Goal: Task Accomplishment & Management: Manage account settings

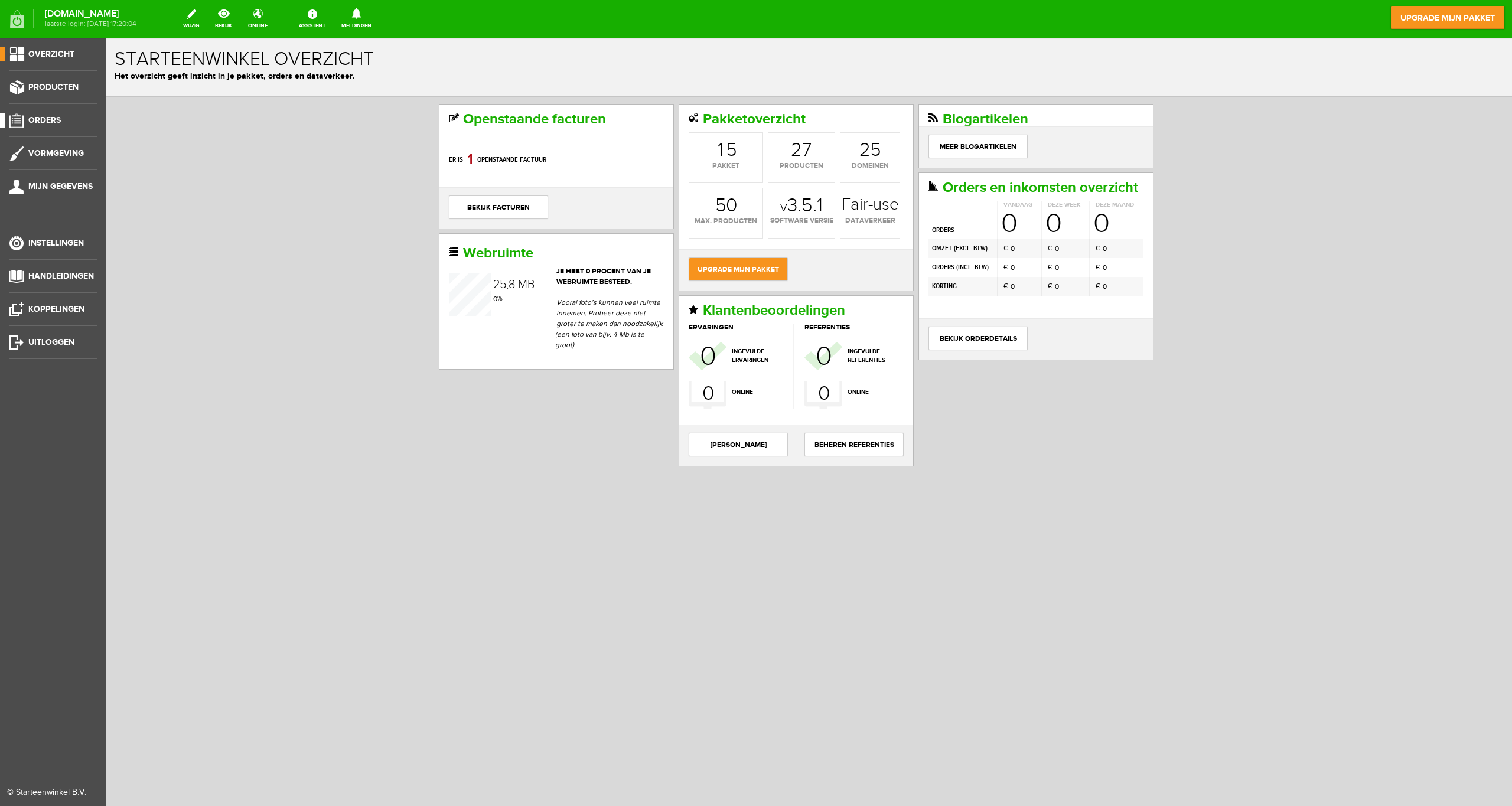
click at [48, 119] on span "Orders" at bounding box center [45, 120] width 33 height 10
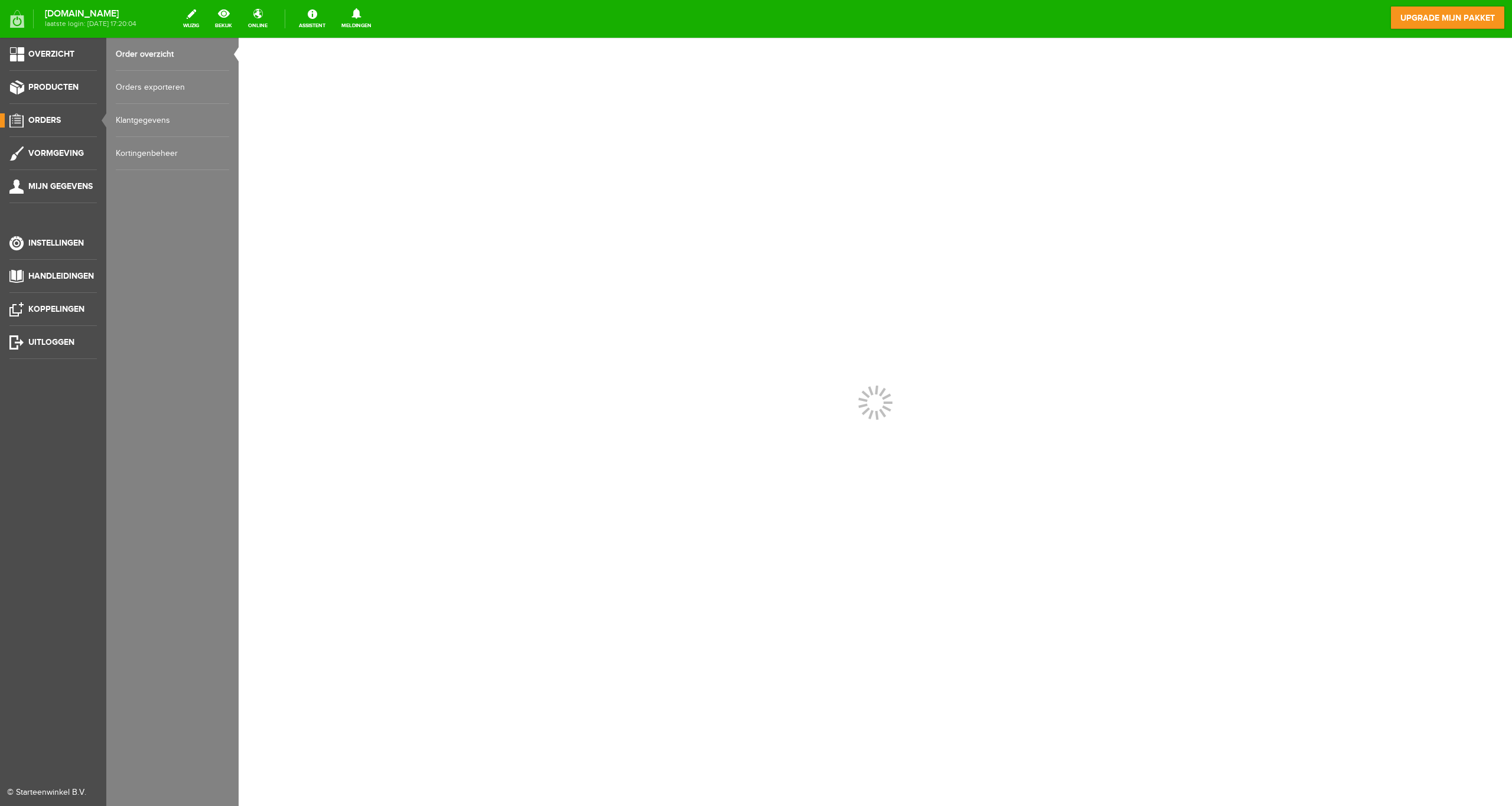
click at [148, 120] on link "Klantgegevens" at bounding box center [172, 121] width 113 height 33
click at [145, 120] on link "Klantgegevens" at bounding box center [172, 121] width 113 height 33
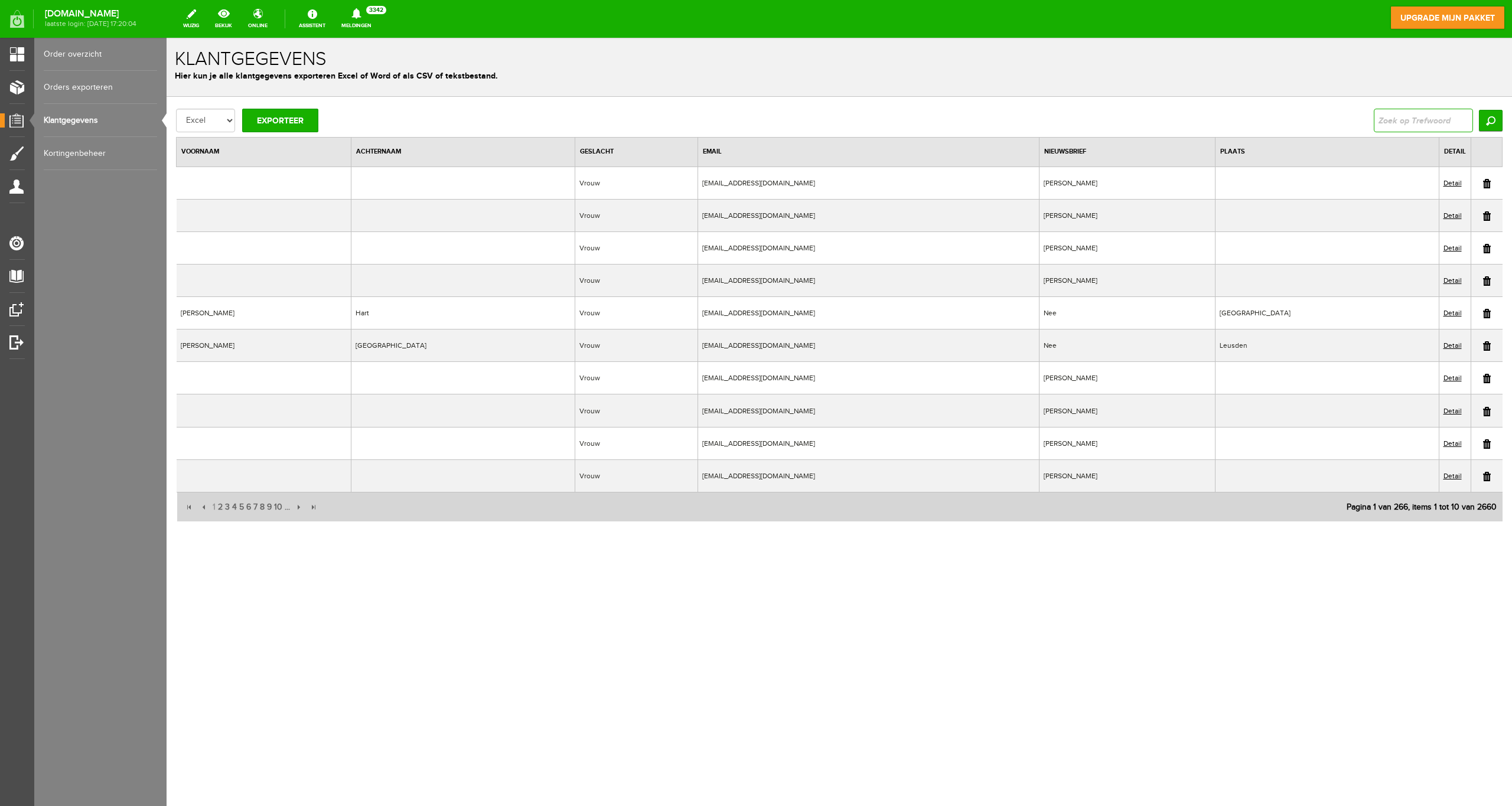
click at [1426, 125] on input "text" at bounding box center [1423, 121] width 100 height 23
click at [1487, 122] on input "Zoeken" at bounding box center [1490, 121] width 23 height 21
click at [1487, 182] on link at bounding box center [1487, 183] width 7 height 9
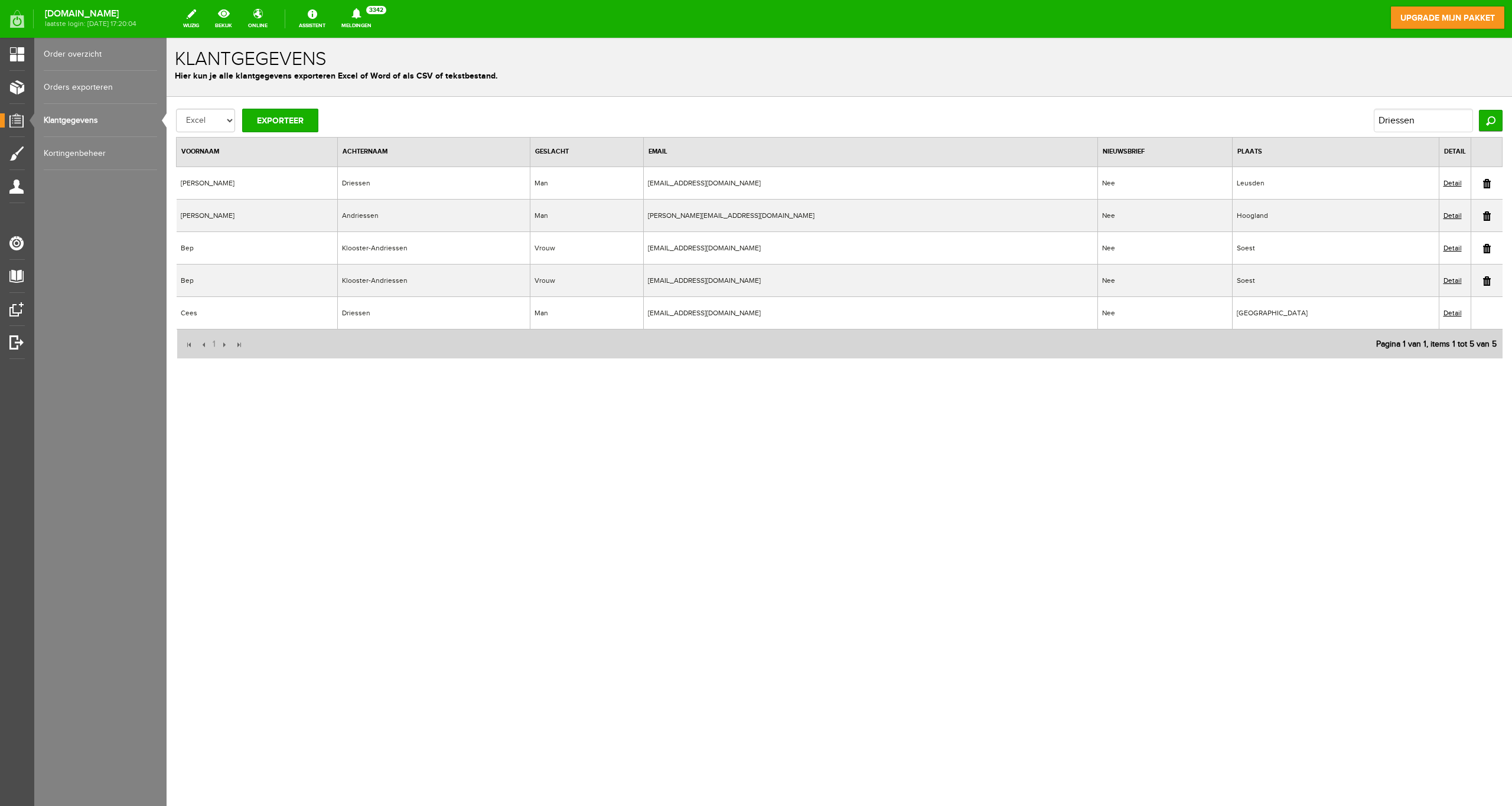
click at [1451, 182] on link "Detail" at bounding box center [1453, 182] width 19 height 8
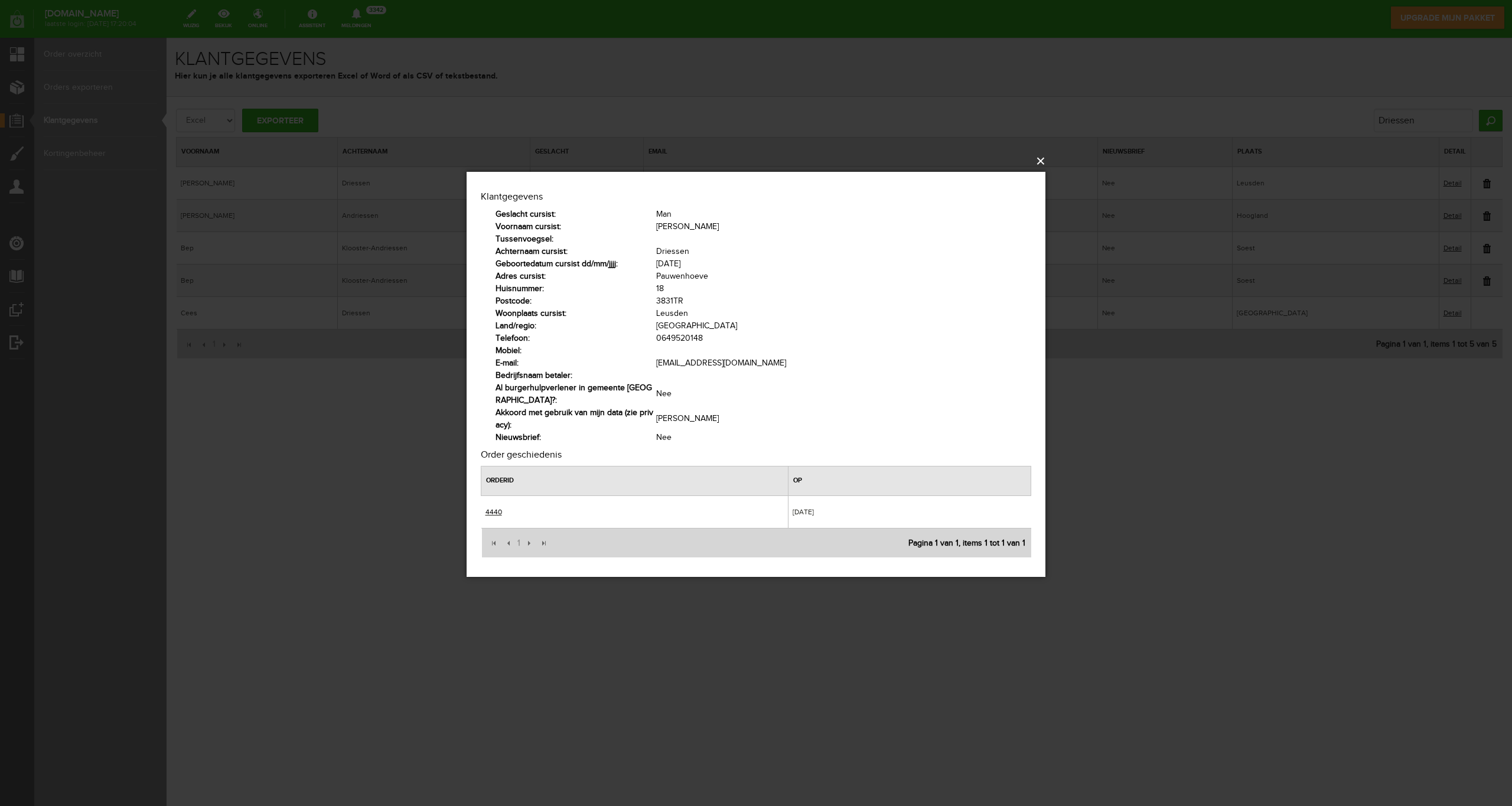
click at [1042, 163] on button "×" at bounding box center [760, 161] width 579 height 26
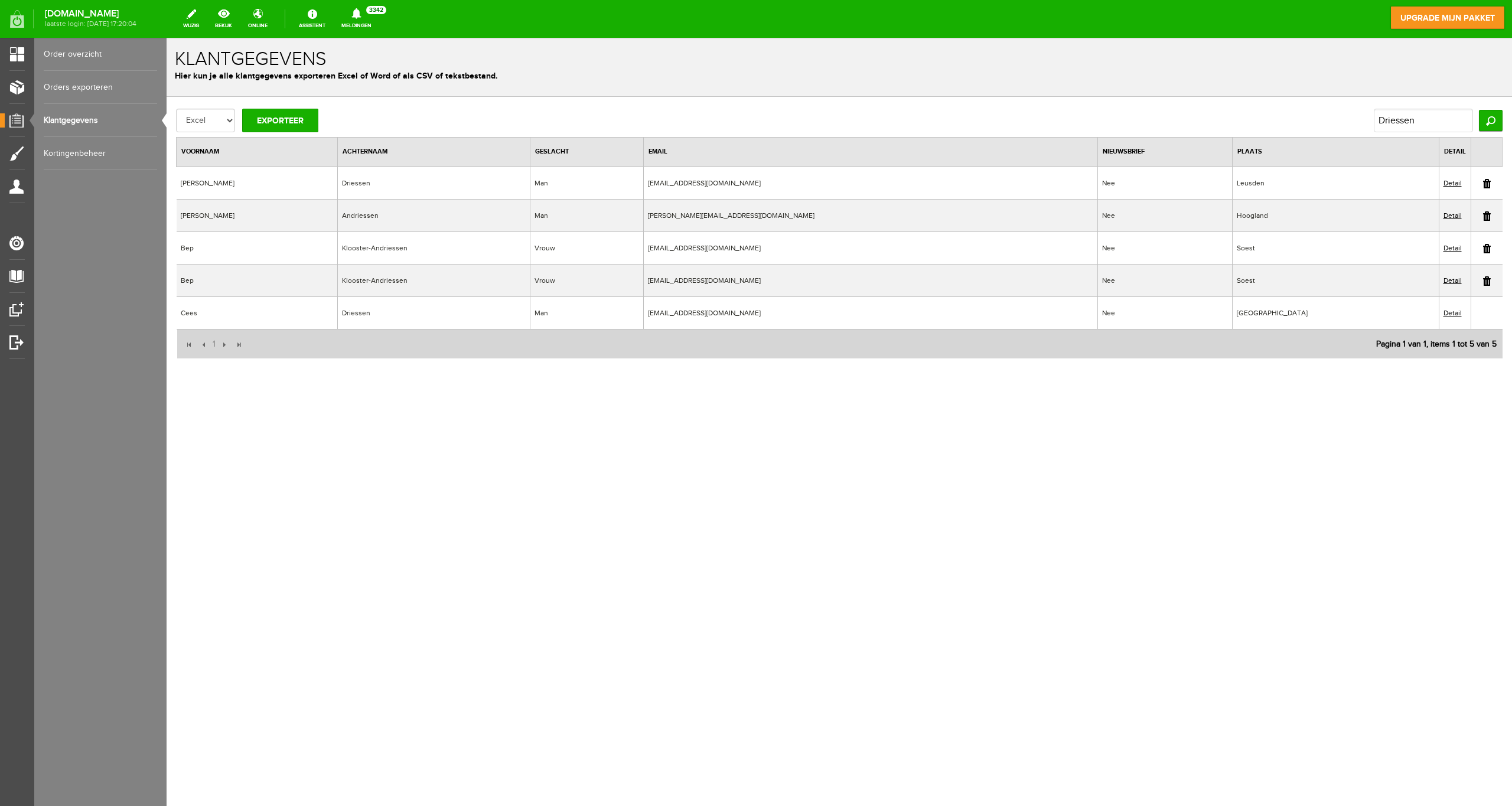
click at [54, 117] on link "Klantgegevens" at bounding box center [100, 121] width 113 height 33
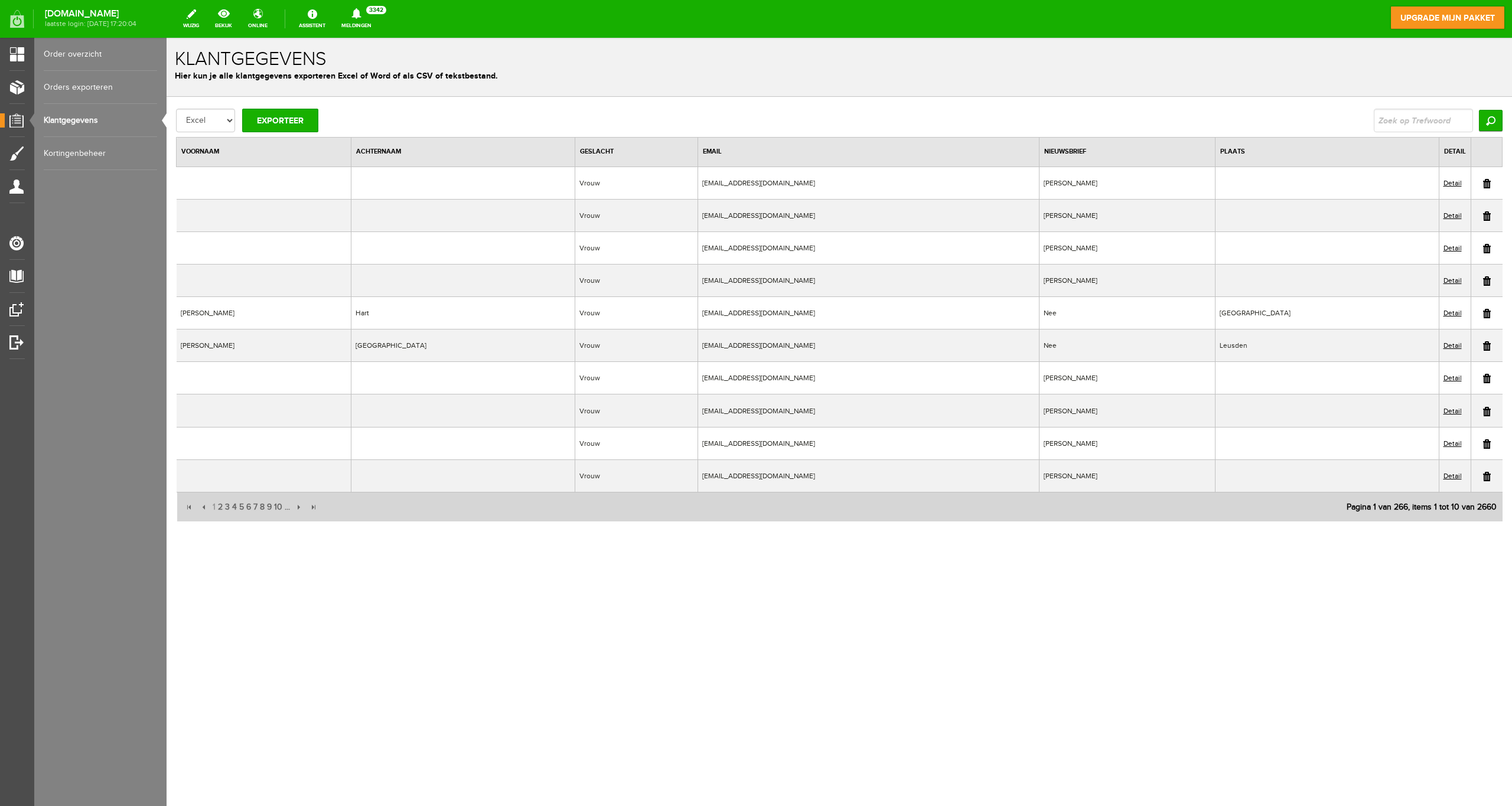
click at [1452, 183] on link "Detail" at bounding box center [1453, 182] width 19 height 8
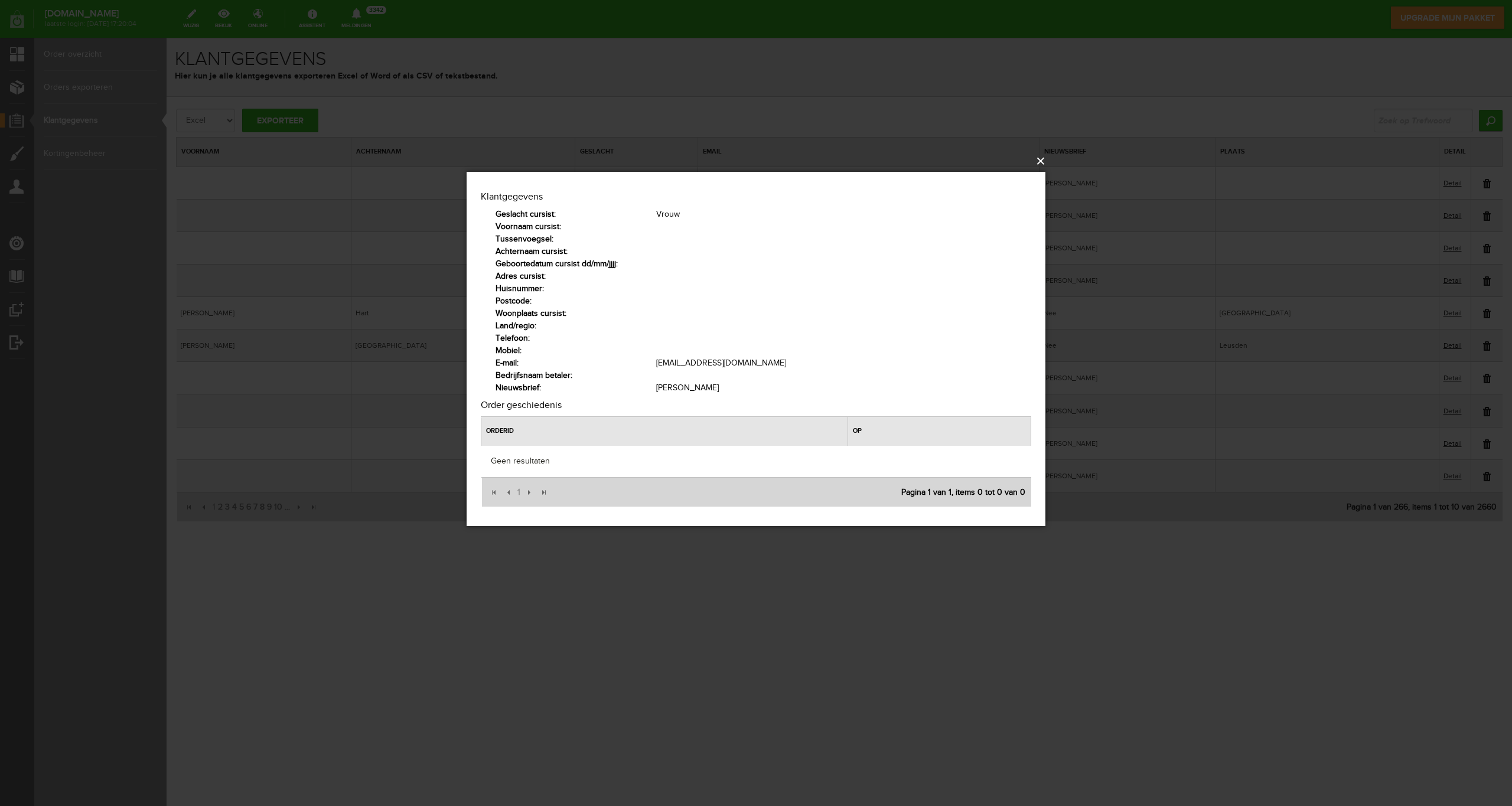
click at [1039, 159] on button "×" at bounding box center [760, 161] width 579 height 26
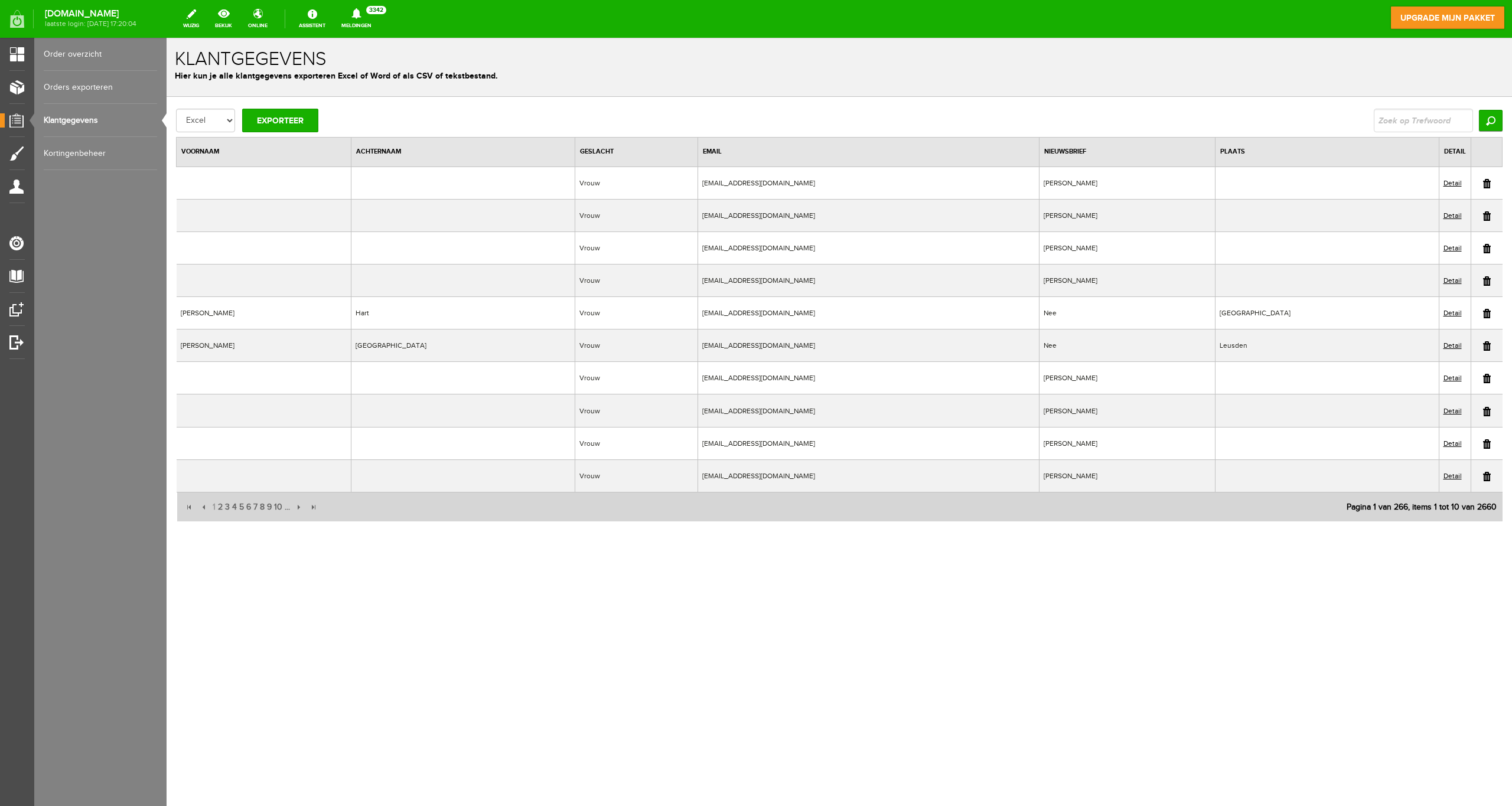
click at [1488, 181] on link at bounding box center [1487, 183] width 7 height 9
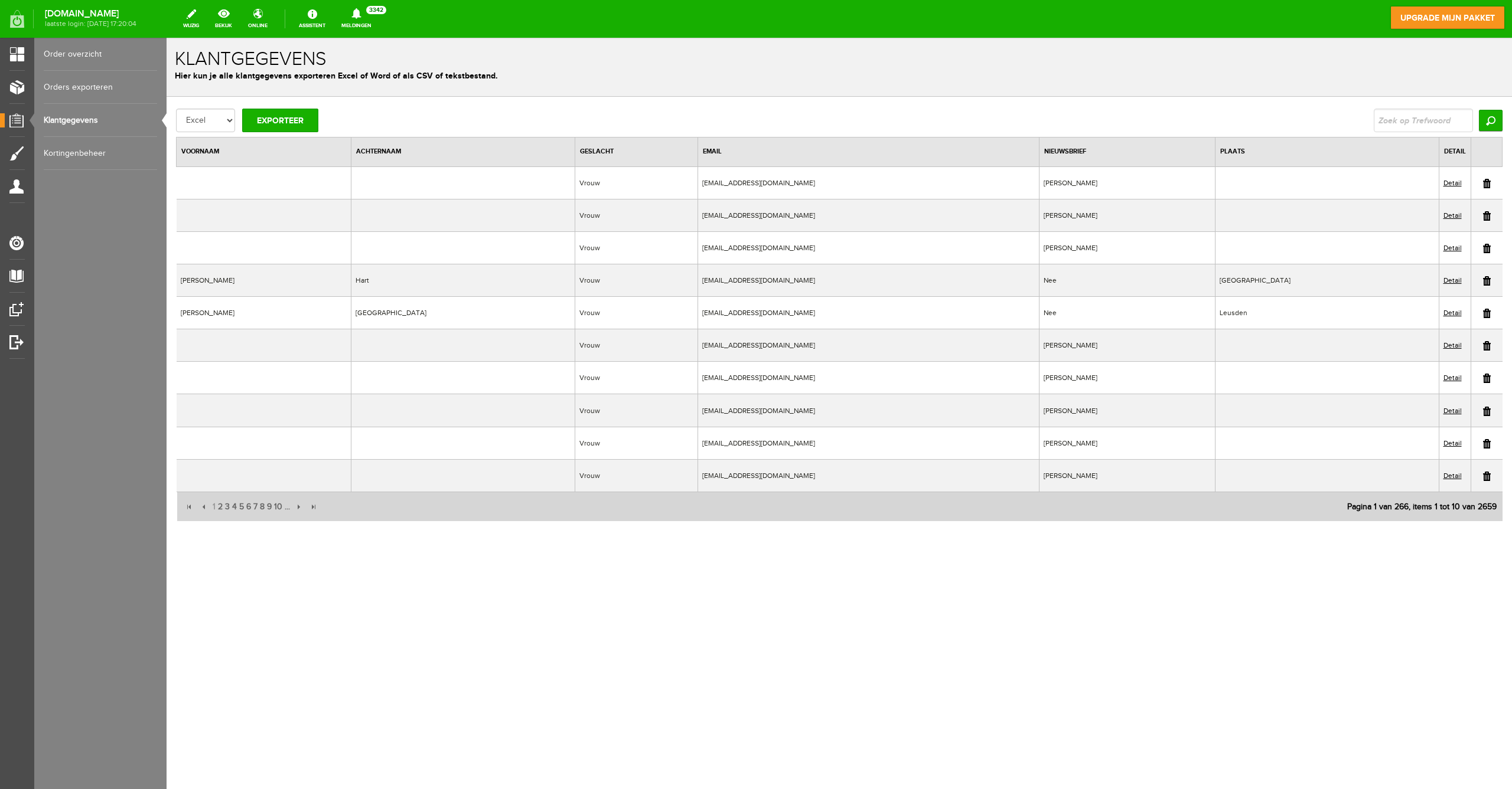
click at [1484, 183] on link at bounding box center [1487, 183] width 7 height 9
click at [1489, 184] on link at bounding box center [1487, 183] width 7 height 9
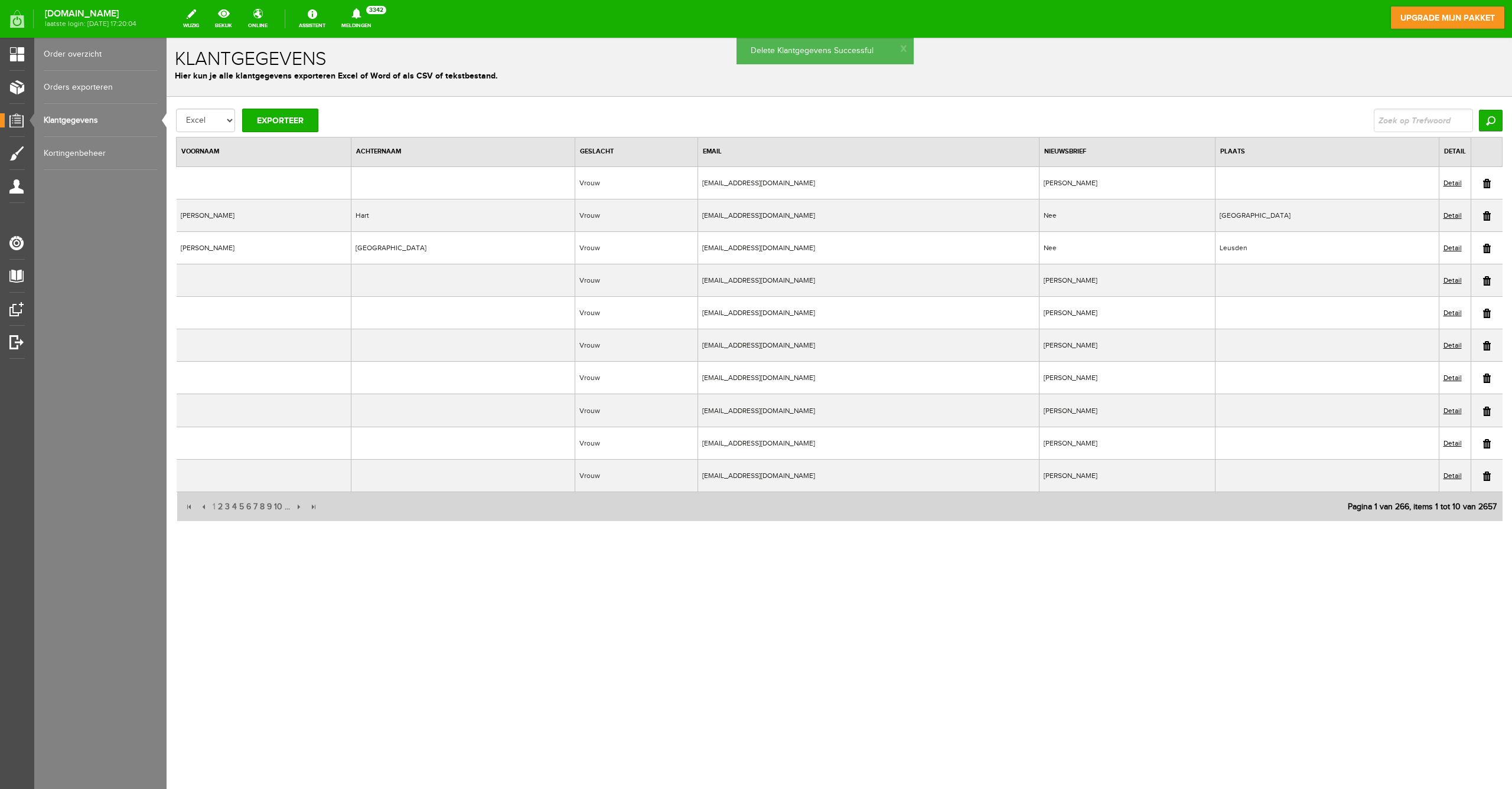
click at [1489, 182] on link at bounding box center [1487, 183] width 7 height 9
click at [1487, 245] on link at bounding box center [1487, 248] width 7 height 9
click at [1487, 248] on link at bounding box center [1487, 248] width 7 height 9
click at [1484, 247] on link at bounding box center [1487, 248] width 7 height 9
click at [1487, 247] on link at bounding box center [1487, 248] width 7 height 9
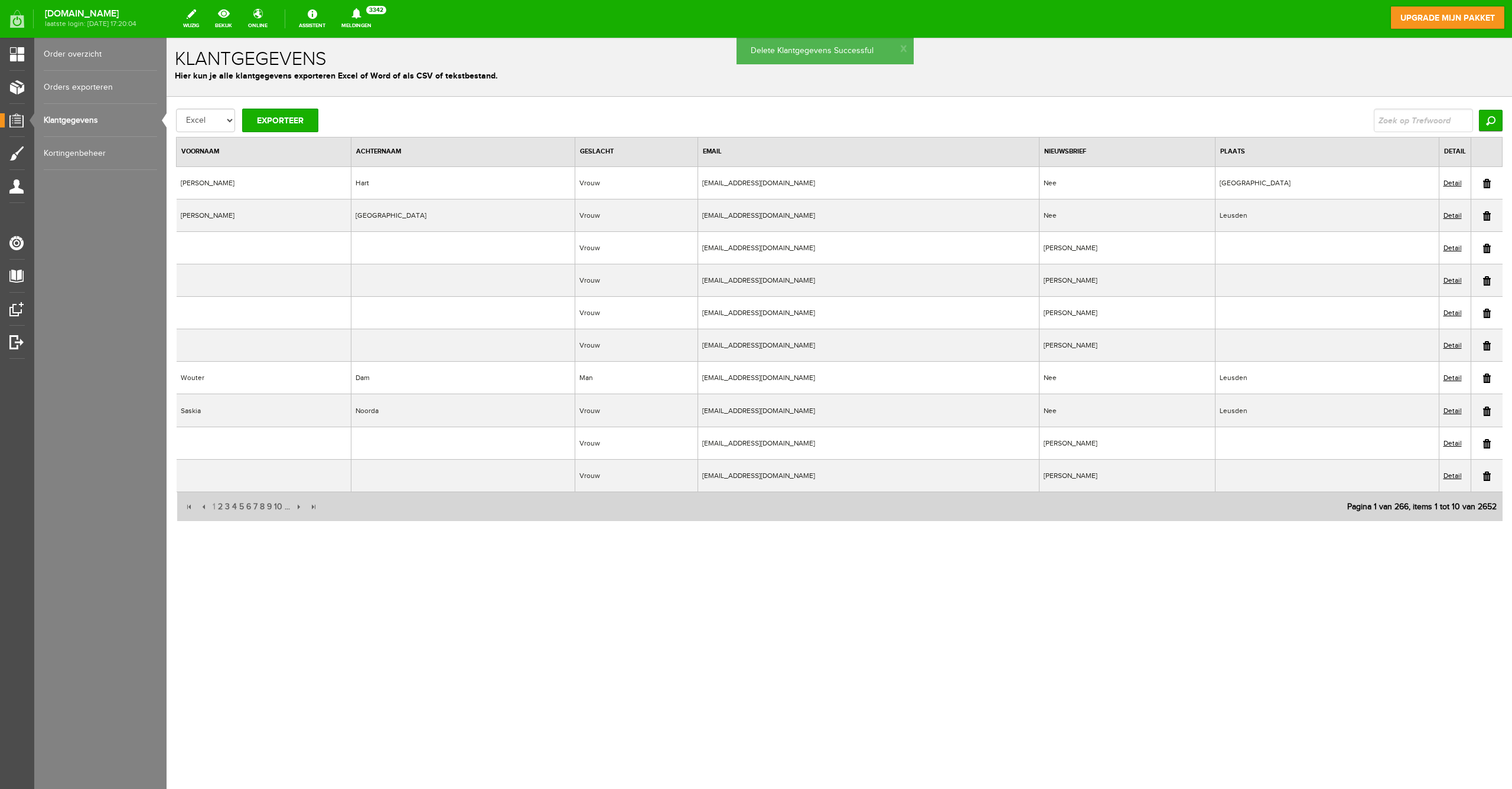
click at [1484, 247] on link at bounding box center [1487, 248] width 7 height 9
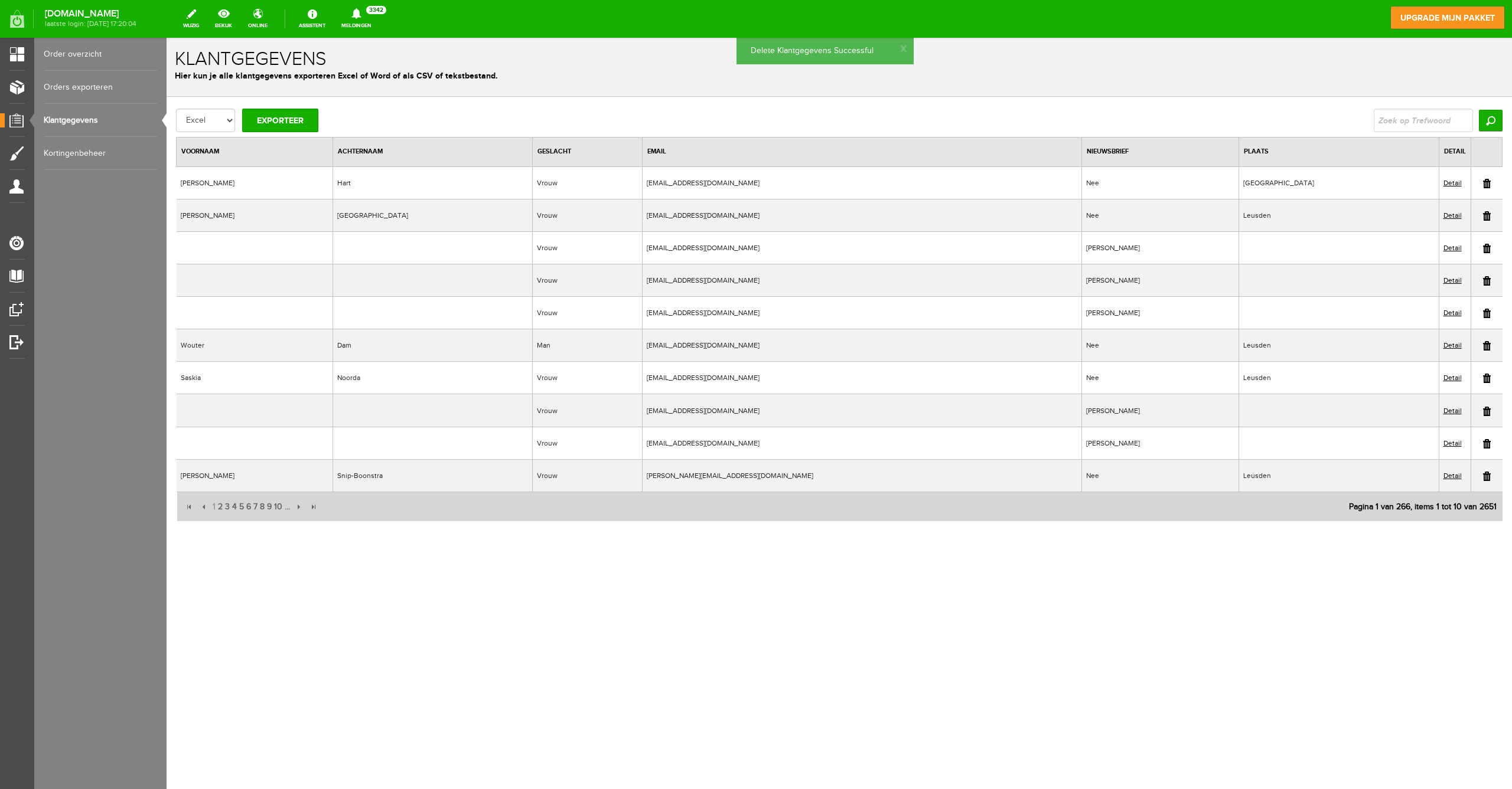
click at [1482, 245] on td at bounding box center [1487, 248] width 32 height 33
click at [1483, 251] on link at bounding box center [1487, 248] width 7 height 9
click at [1485, 246] on link at bounding box center [1487, 248] width 7 height 9
click at [1484, 245] on link at bounding box center [1487, 248] width 7 height 9
click at [1490, 311] on link at bounding box center [1487, 313] width 7 height 9
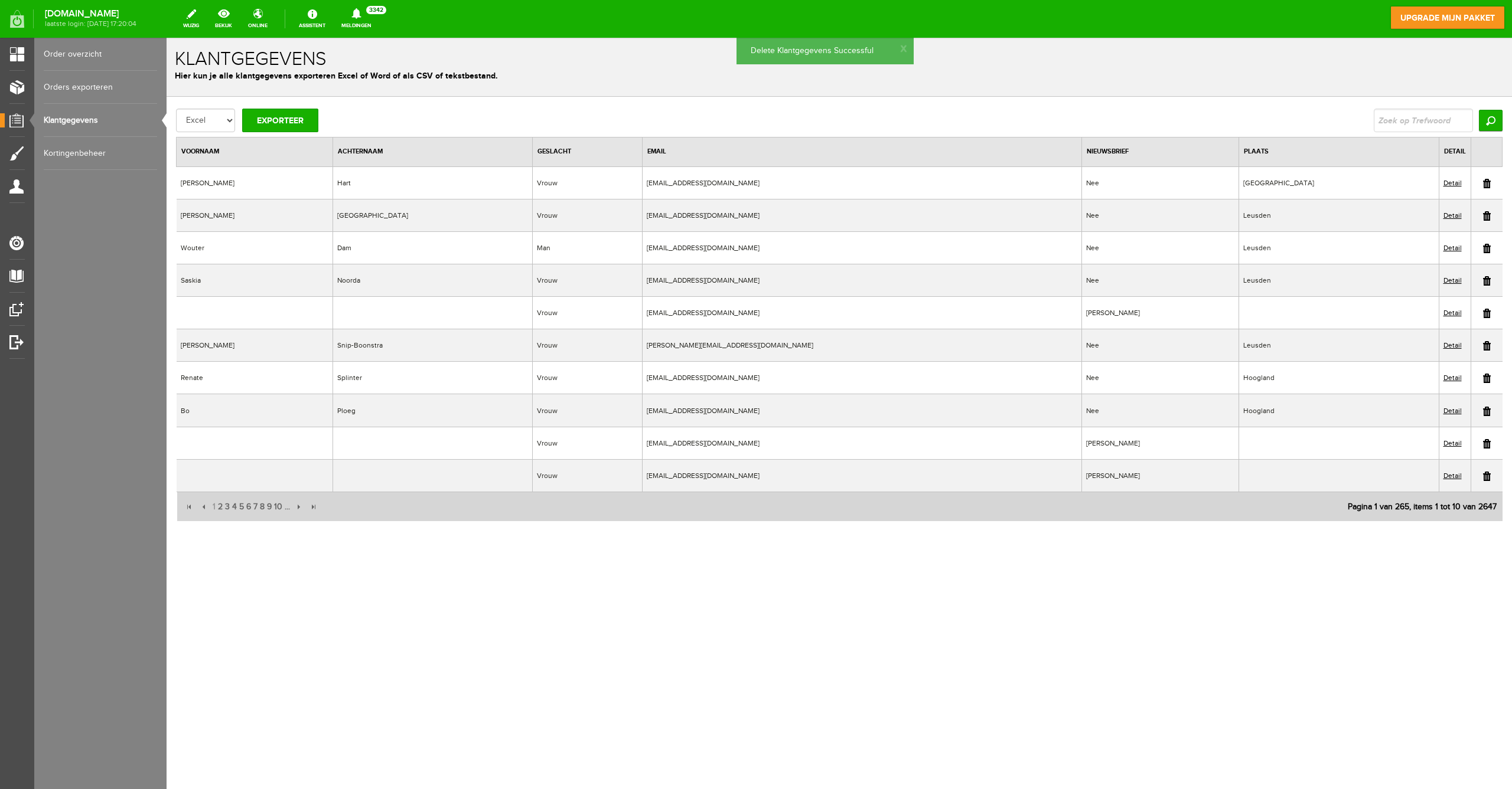
click at [1488, 313] on link at bounding box center [1487, 313] width 7 height 9
click at [1487, 407] on link at bounding box center [1487, 411] width 7 height 9
click at [1485, 443] on link at bounding box center [1487, 444] width 7 height 9
click at [1489, 476] on link at bounding box center [1487, 476] width 7 height 9
click at [1487, 443] on link at bounding box center [1487, 444] width 7 height 9
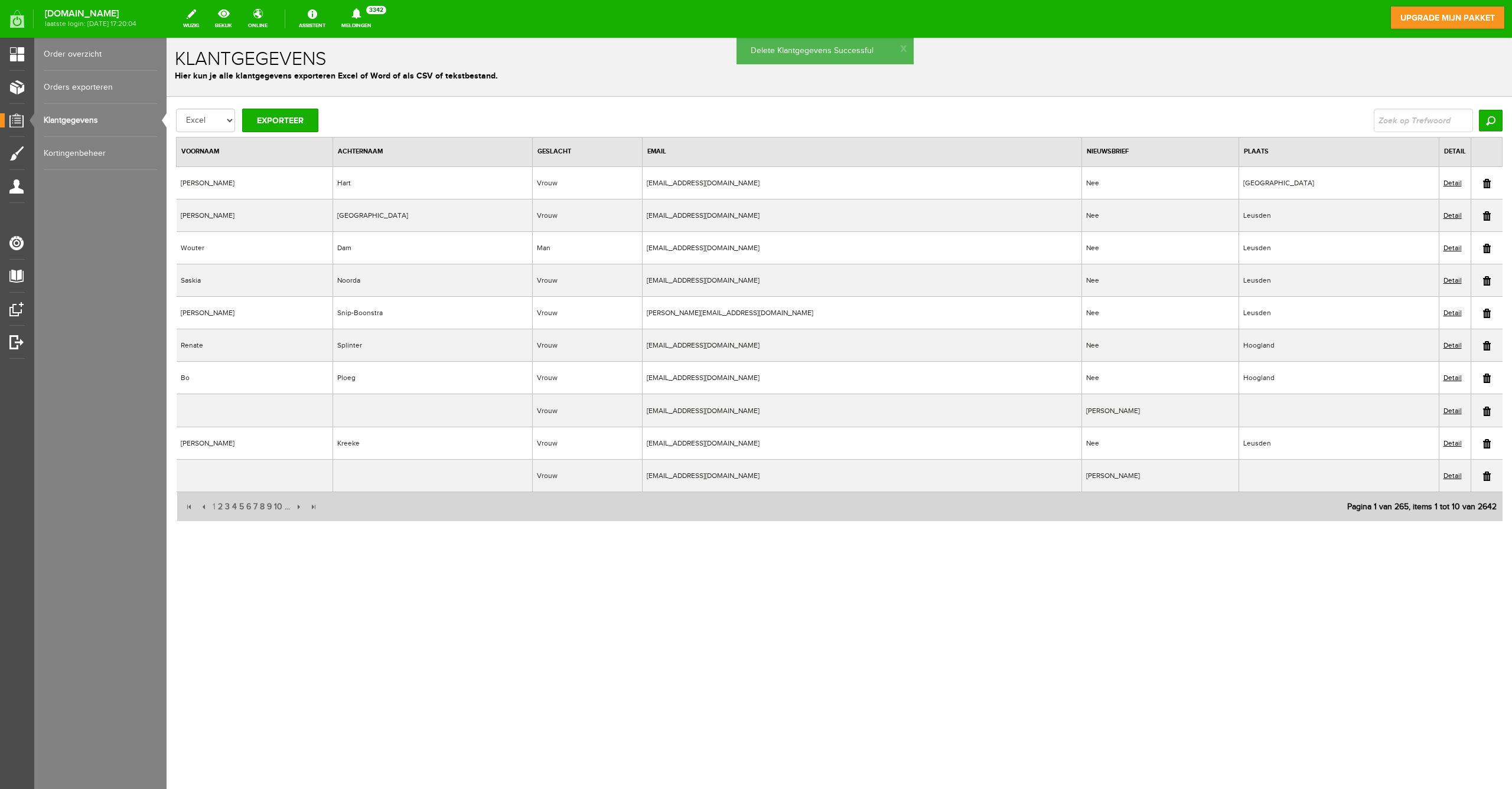
click at [1486, 408] on link at bounding box center [1487, 411] width 7 height 9
click at [1483, 444] on link at bounding box center [1487, 444] width 7 height 9
click at [1487, 444] on link at bounding box center [1487, 444] width 7 height 9
click at [1485, 443] on link at bounding box center [1487, 444] width 7 height 9
click at [1486, 474] on link at bounding box center [1487, 476] width 7 height 9
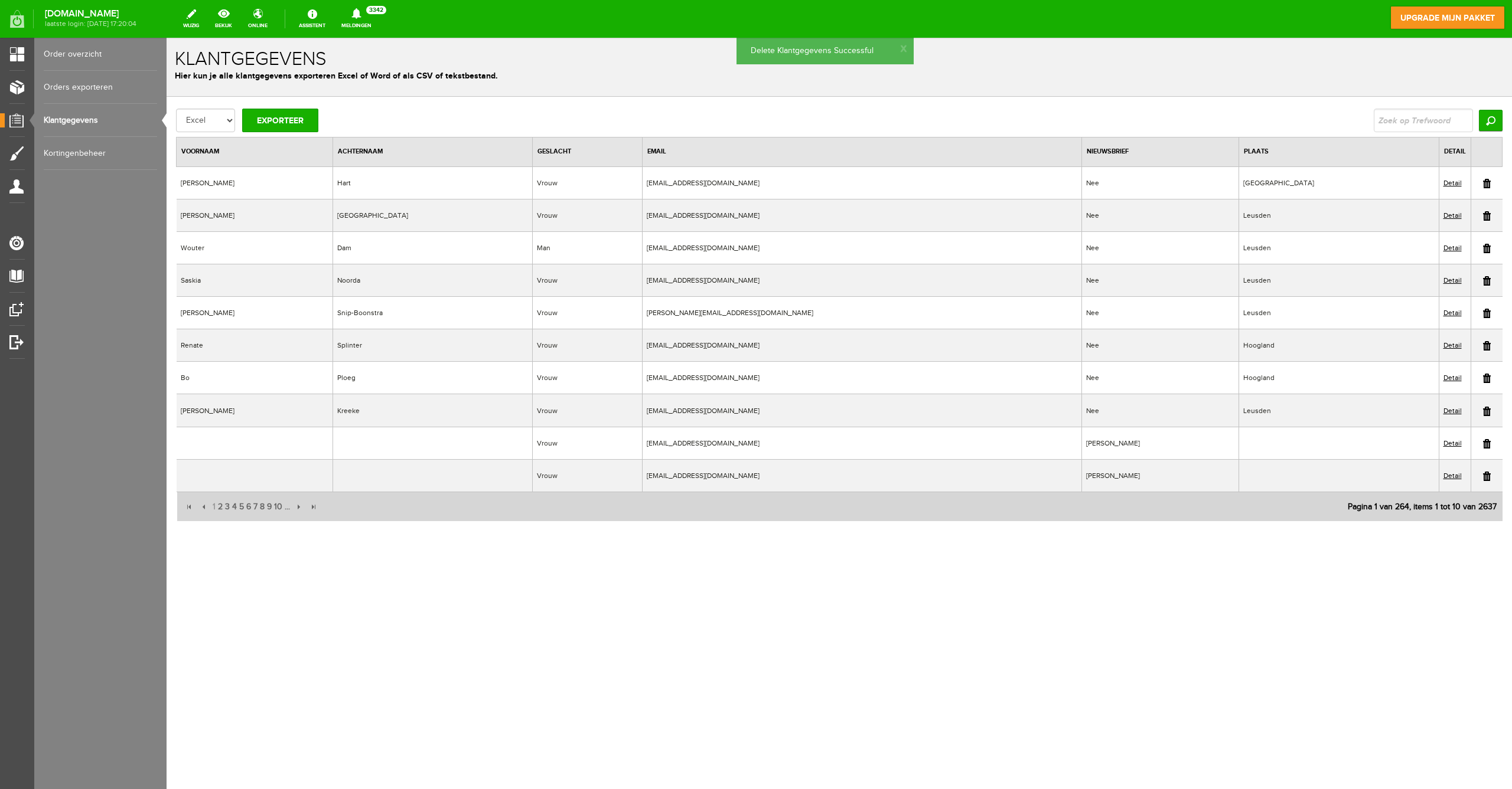
click at [1486, 444] on link at bounding box center [1487, 444] width 7 height 9
click at [1485, 442] on link at bounding box center [1487, 444] width 7 height 9
click at [1489, 441] on link at bounding box center [1487, 444] width 7 height 9
click at [1489, 444] on link at bounding box center [1487, 444] width 7 height 9
click at [1485, 440] on link at bounding box center [1487, 444] width 7 height 9
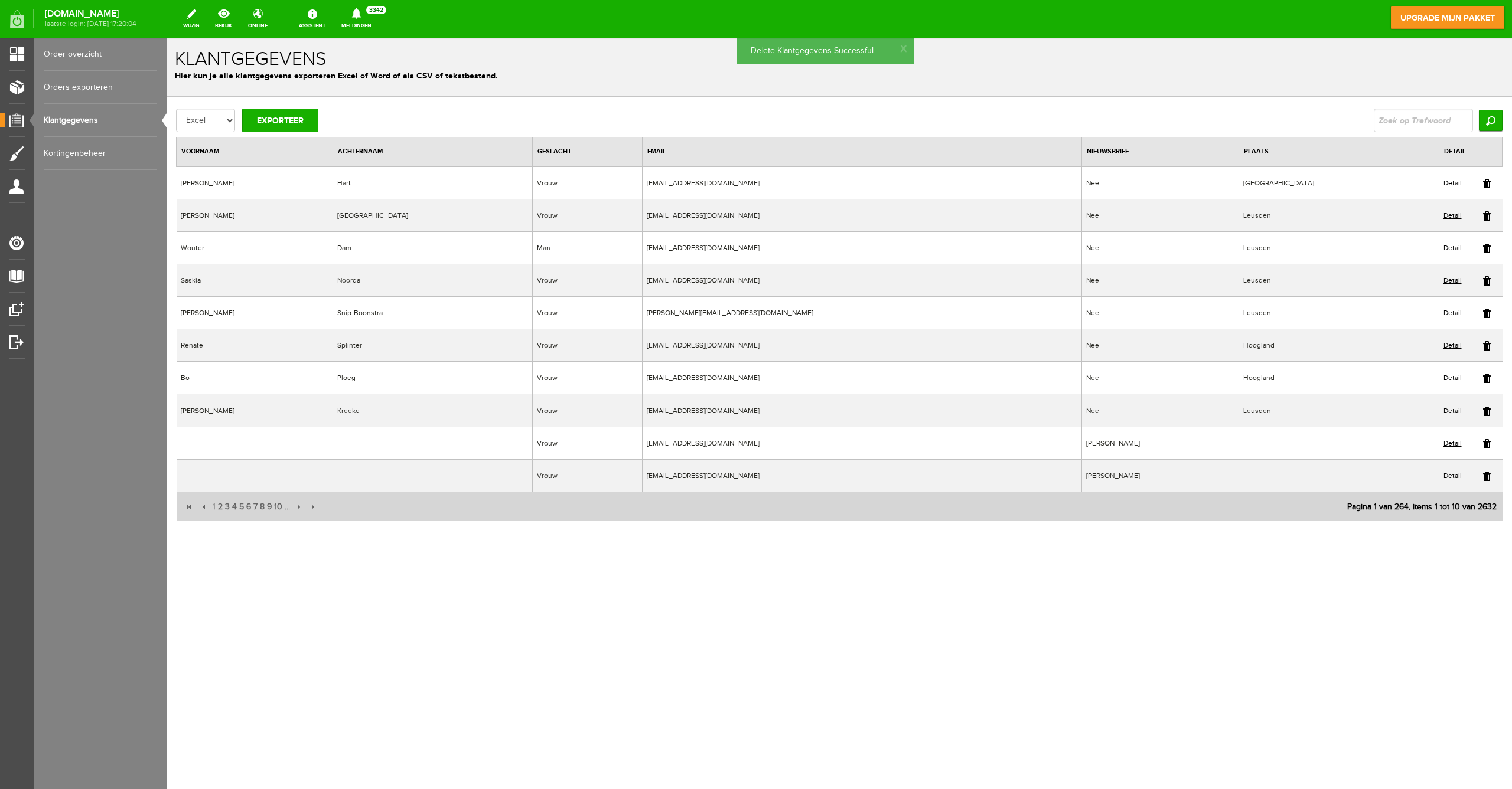
click at [1483, 443] on link at bounding box center [1487, 444] width 7 height 9
click at [1482, 441] on td at bounding box center [1487, 443] width 32 height 33
click at [1483, 442] on link at bounding box center [1487, 444] width 7 height 9
click at [1488, 444] on link at bounding box center [1487, 444] width 7 height 9
click at [1486, 444] on link at bounding box center [1487, 444] width 7 height 9
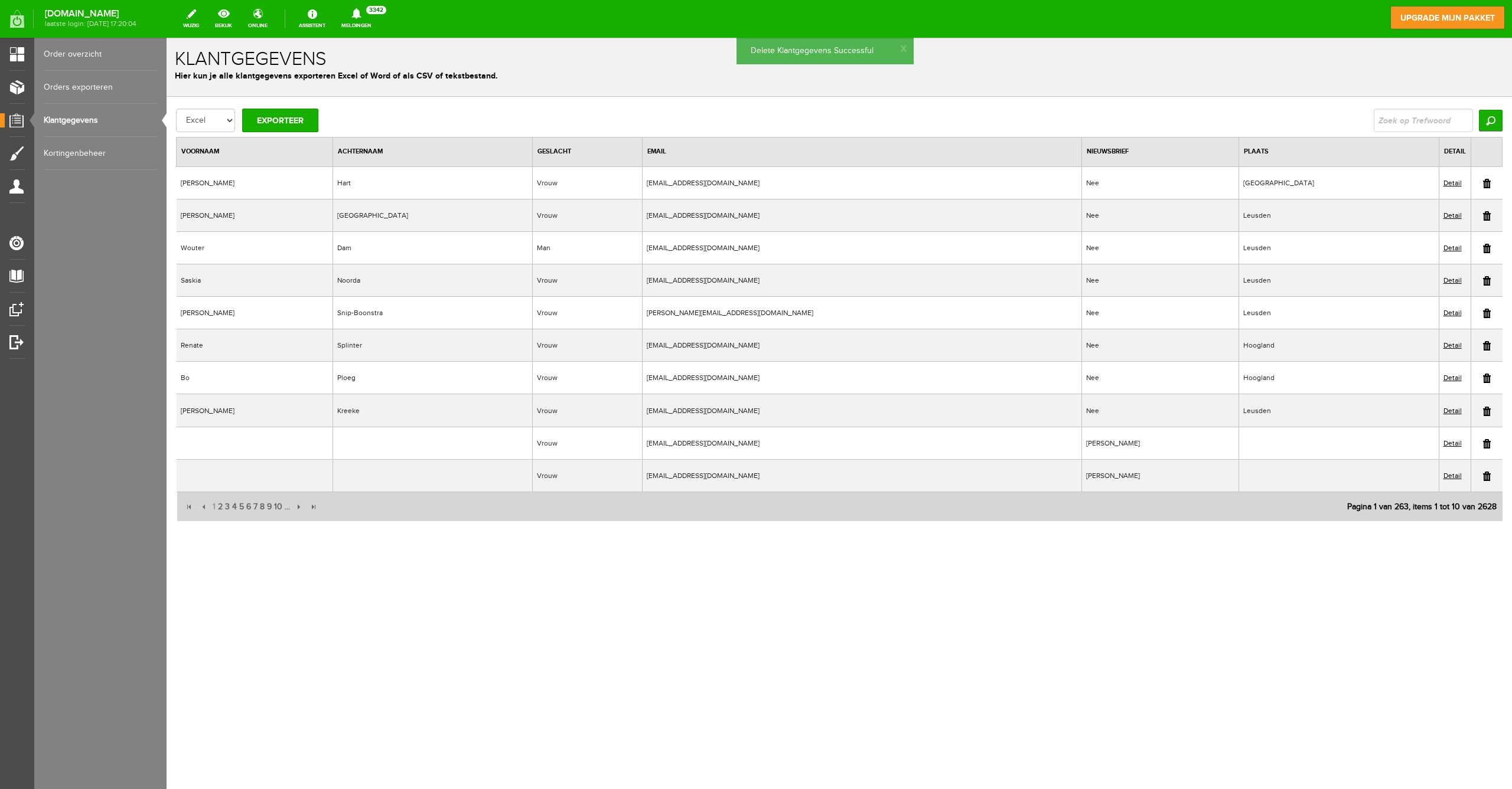
click at [1487, 444] on link at bounding box center [1487, 444] width 7 height 9
click at [1487, 440] on link at bounding box center [1487, 444] width 7 height 9
click at [1482, 444] on td at bounding box center [1487, 443] width 32 height 33
click at [1485, 441] on link at bounding box center [1487, 444] width 7 height 9
click at [220, 507] on span "2" at bounding box center [220, 507] width 7 height 23
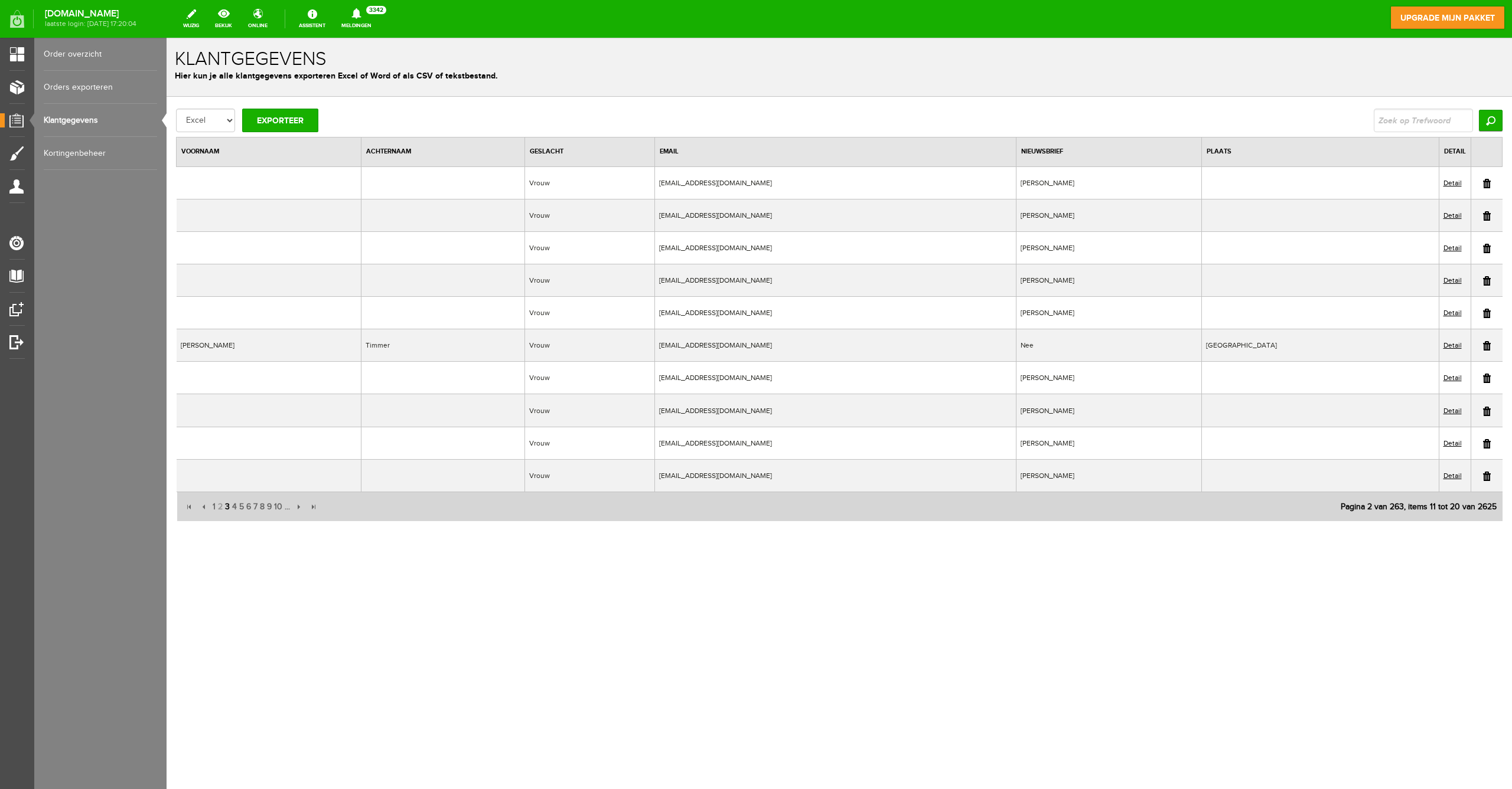
click at [230, 505] on span "3" at bounding box center [227, 507] width 7 height 23
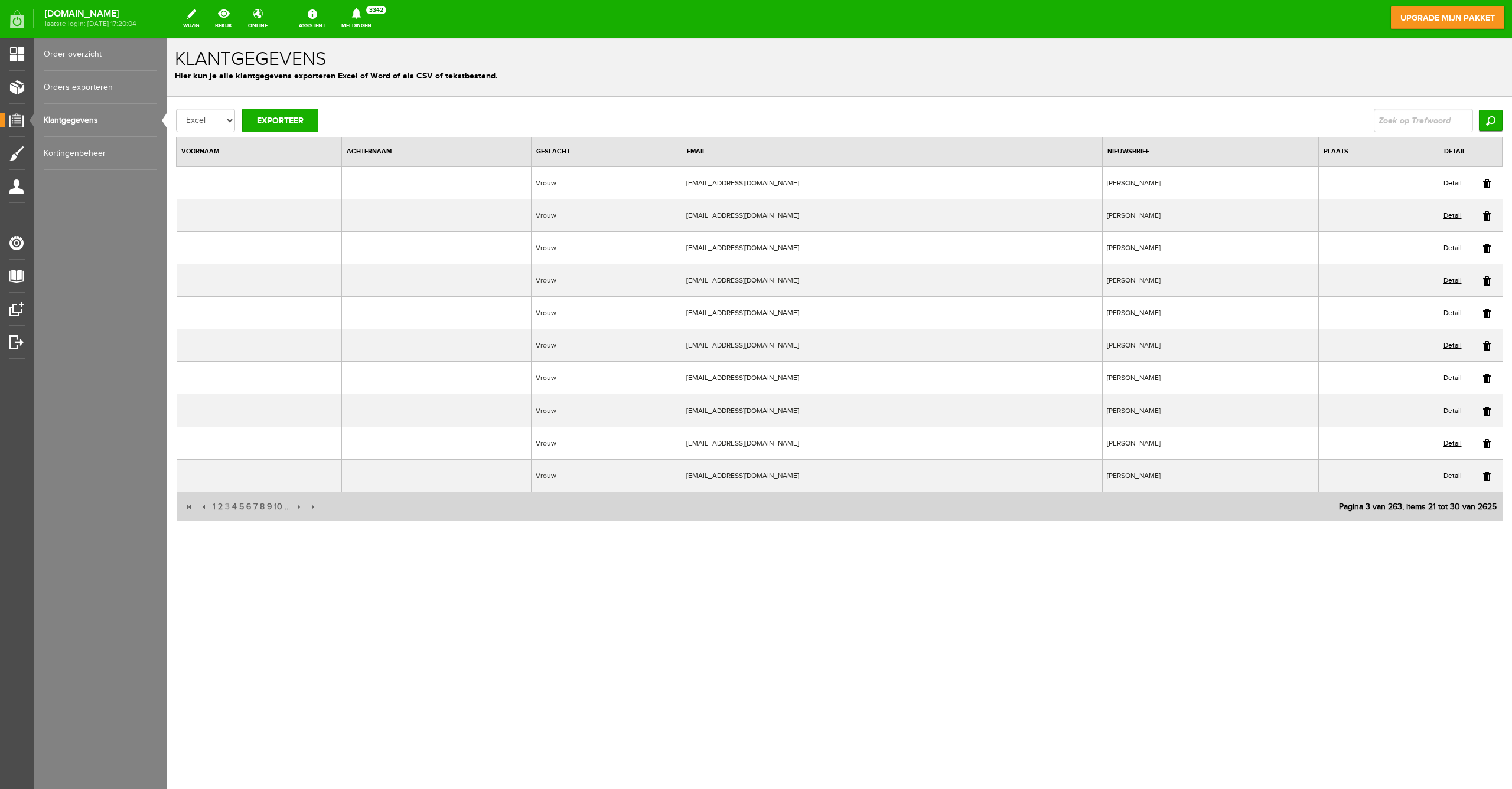
click at [75, 120] on link "Klantgegevens" at bounding box center [100, 120] width 113 height 33
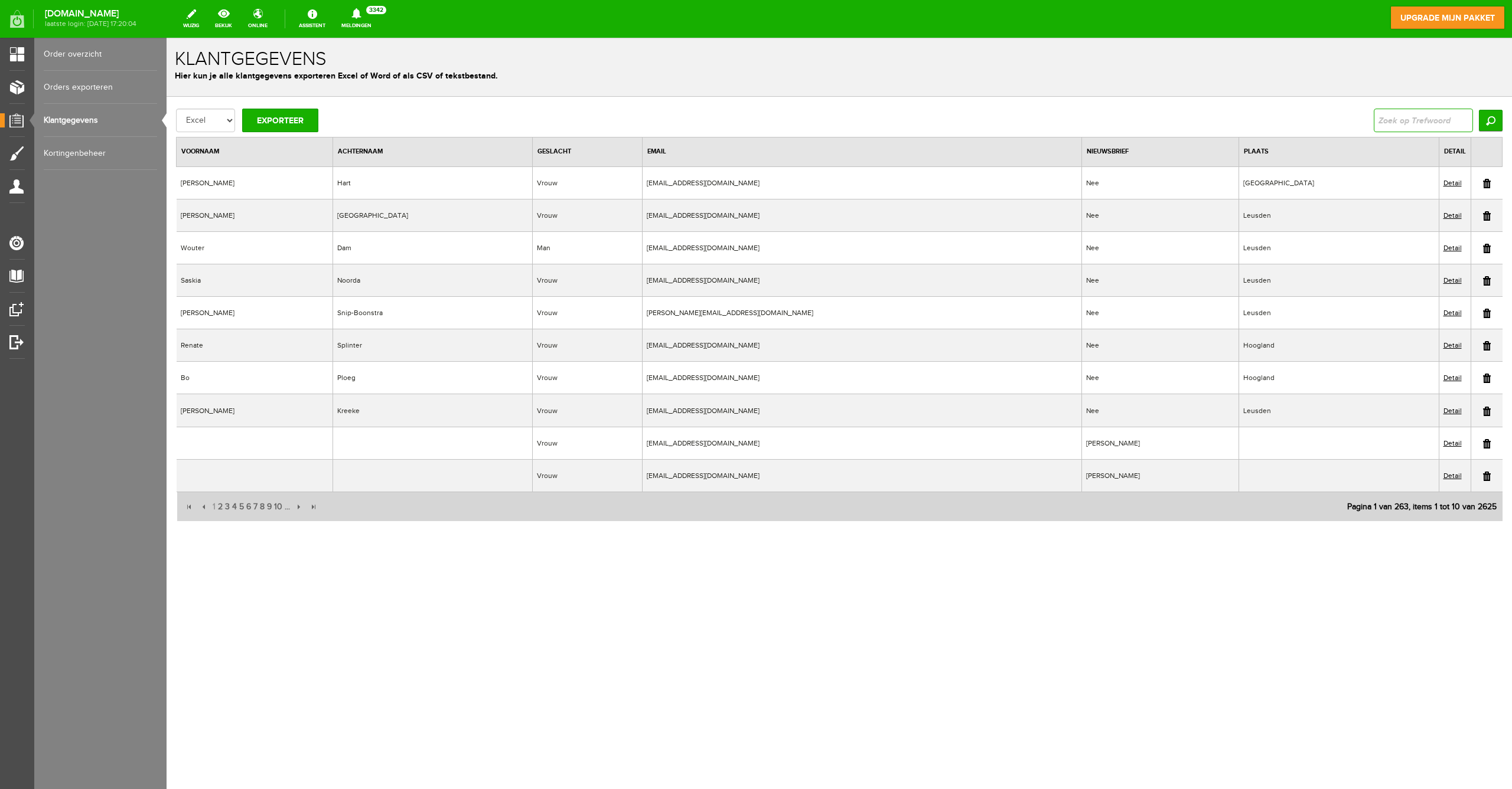
click at [1419, 125] on input "text" at bounding box center [1423, 120] width 100 height 23
click at [1418, 125] on input "driessen" at bounding box center [1423, 120] width 100 height 23
click at [1490, 117] on input "Zoeken" at bounding box center [1490, 120] width 23 height 21
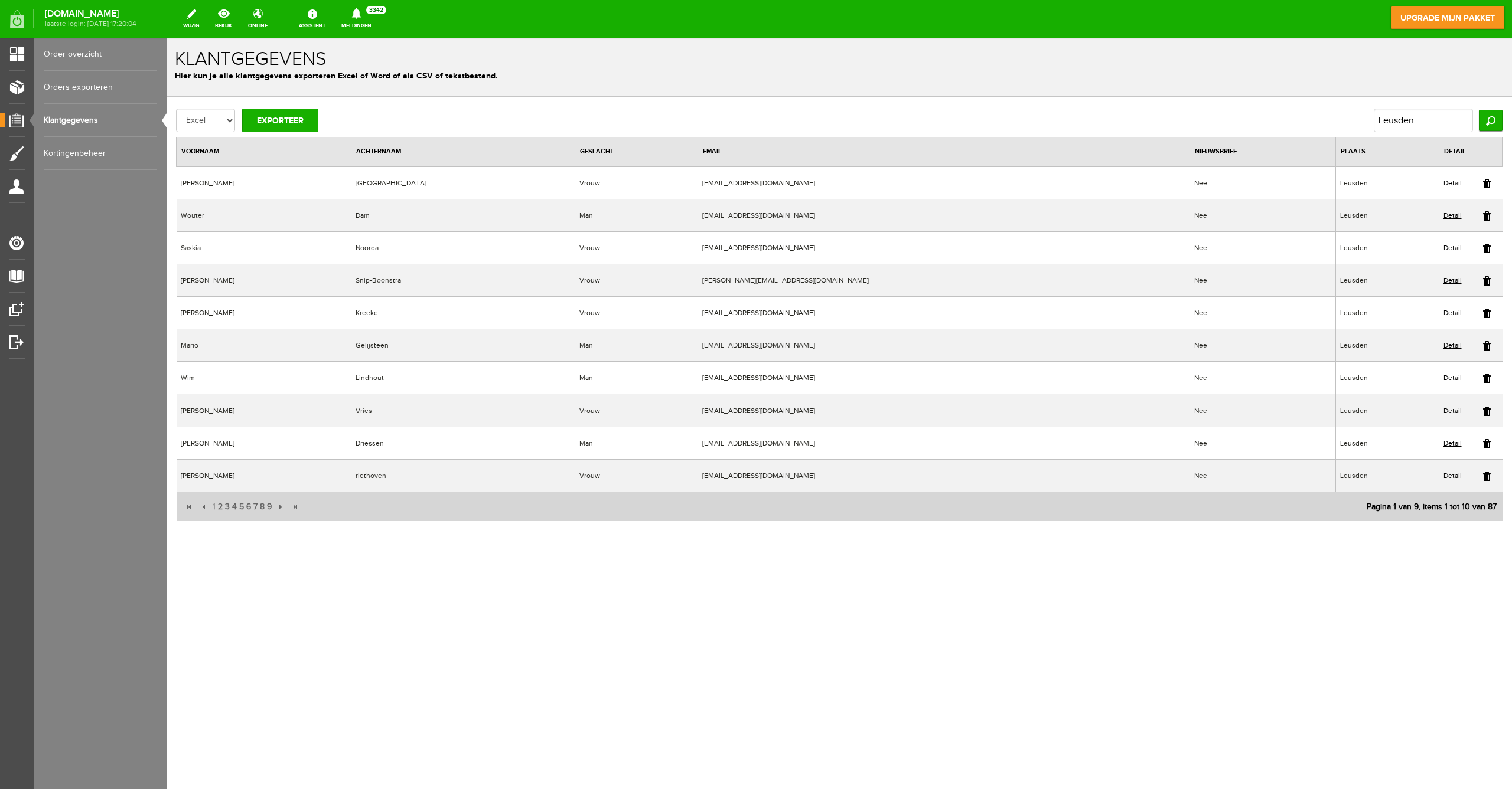
click at [1456, 184] on link "Detail" at bounding box center [1453, 182] width 19 height 8
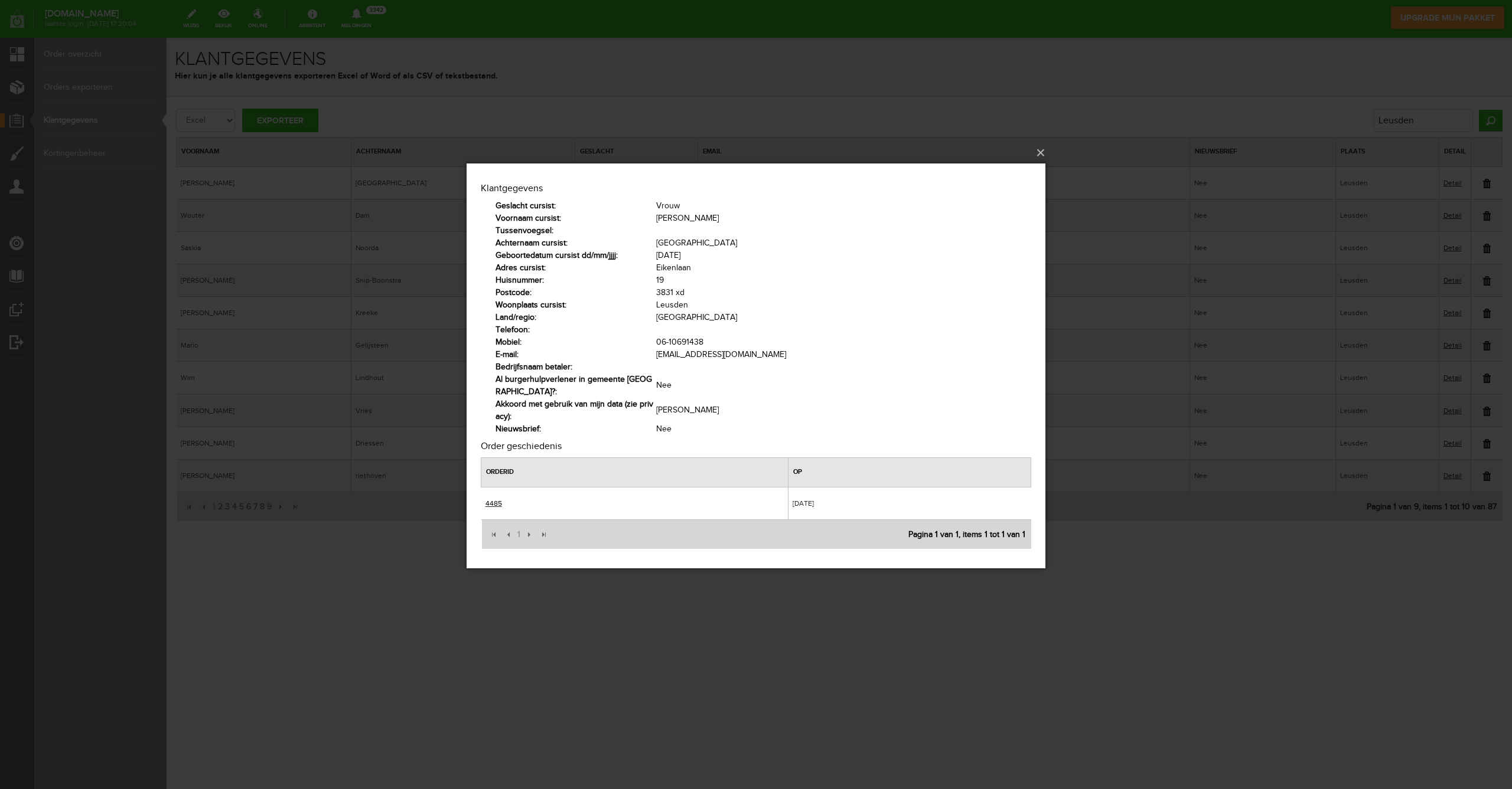
click at [498, 502] on link "4485" at bounding box center [493, 502] width 17 height 8
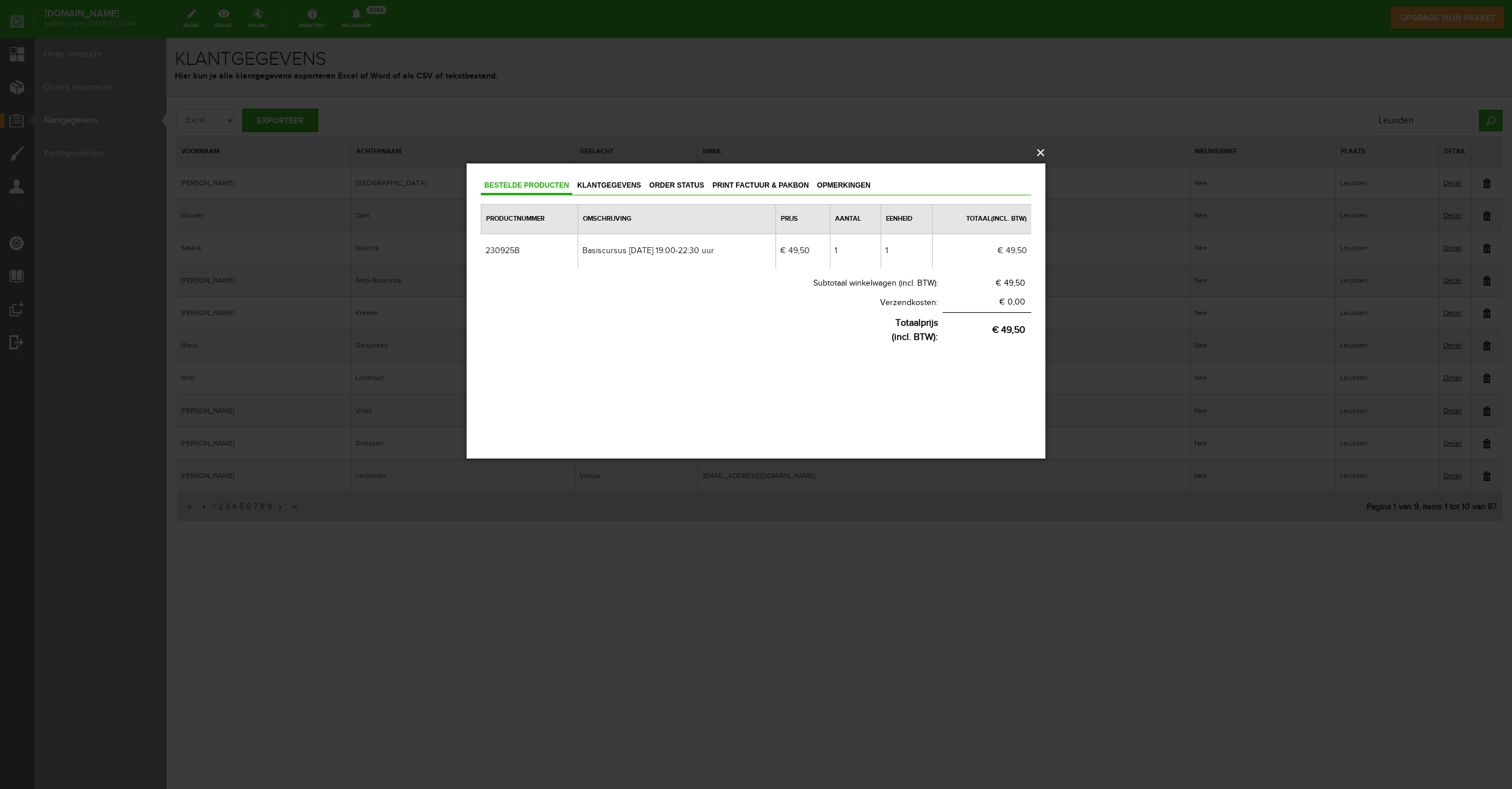
click at [1040, 150] on button "×" at bounding box center [760, 153] width 579 height 26
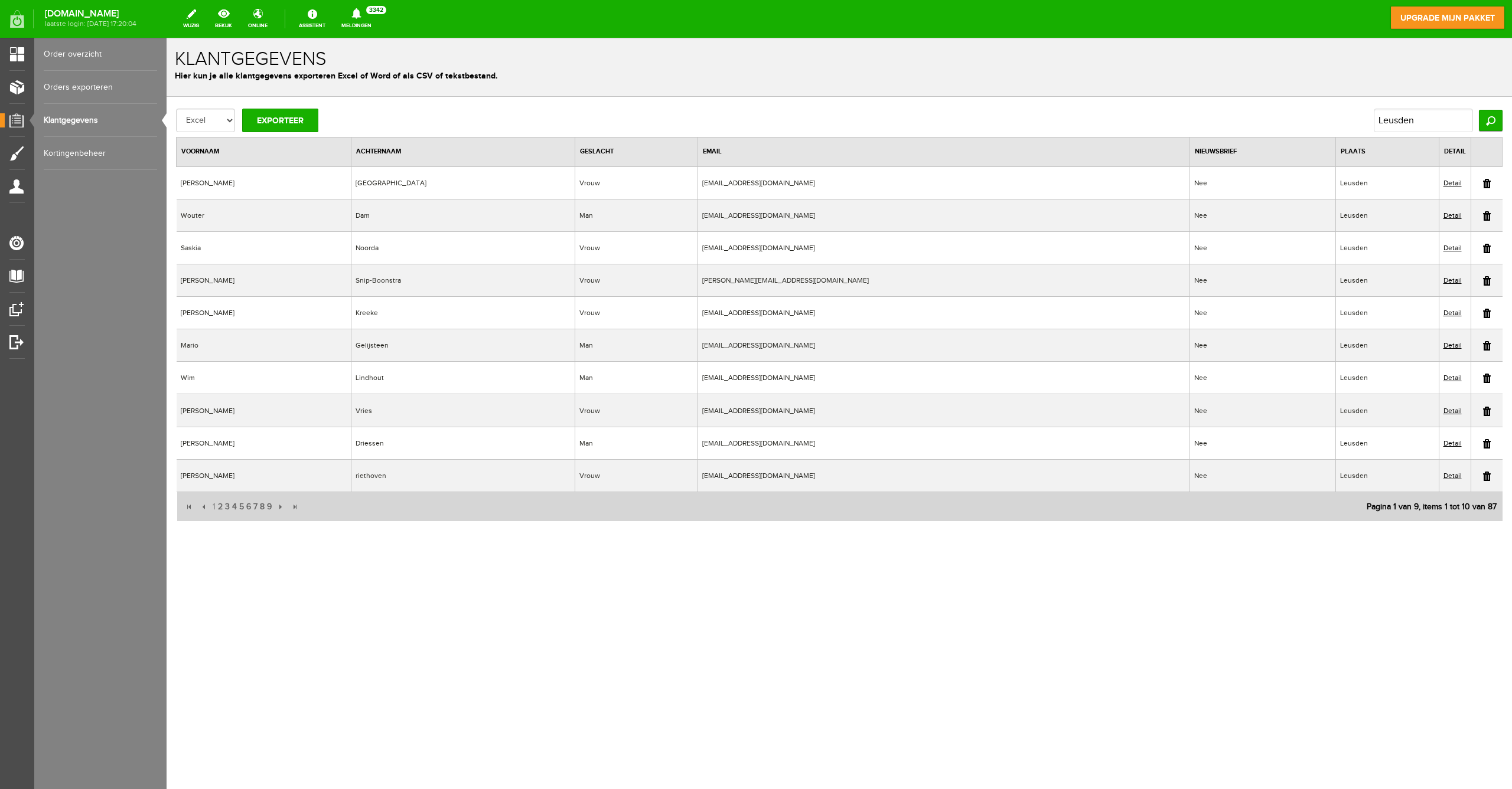
click at [1450, 214] on link "Detail" at bounding box center [1453, 215] width 19 height 8
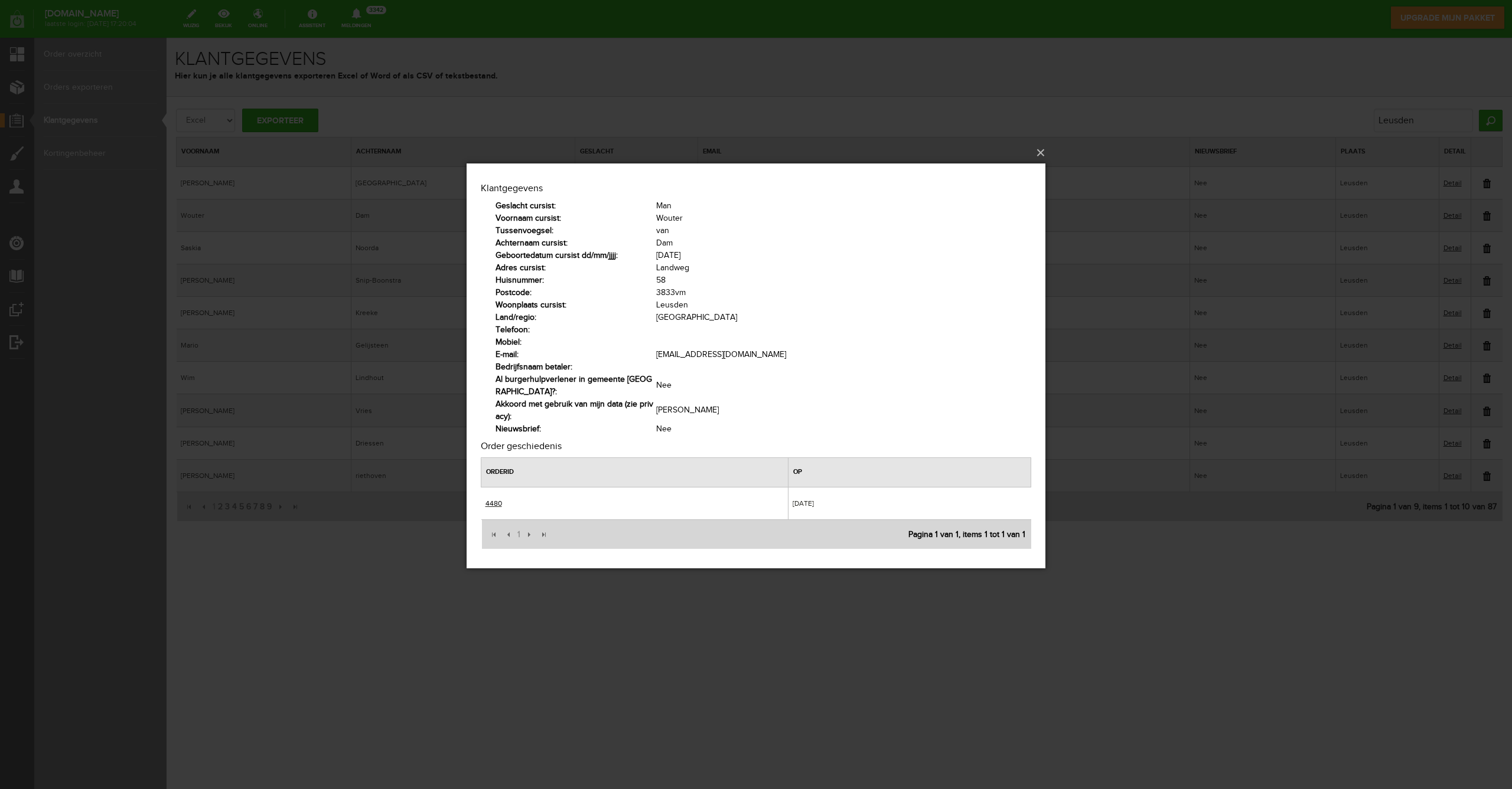
click at [492, 504] on link "4480" at bounding box center [493, 502] width 17 height 8
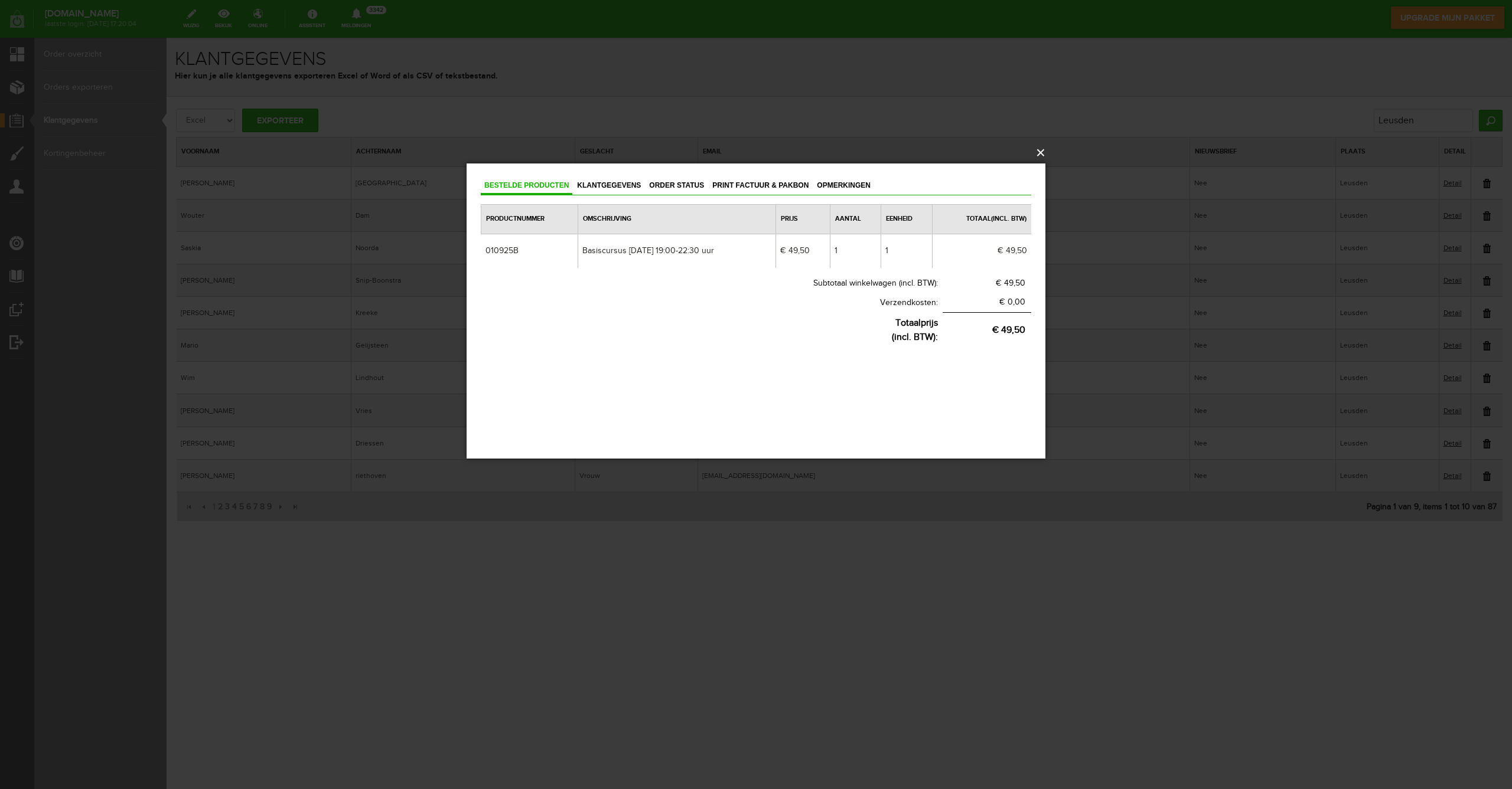
drag, startPoint x: 1038, startPoint y: 153, endPoint x: 807, endPoint y: 142, distance: 231.3
click at [1038, 153] on button "×" at bounding box center [760, 153] width 579 height 26
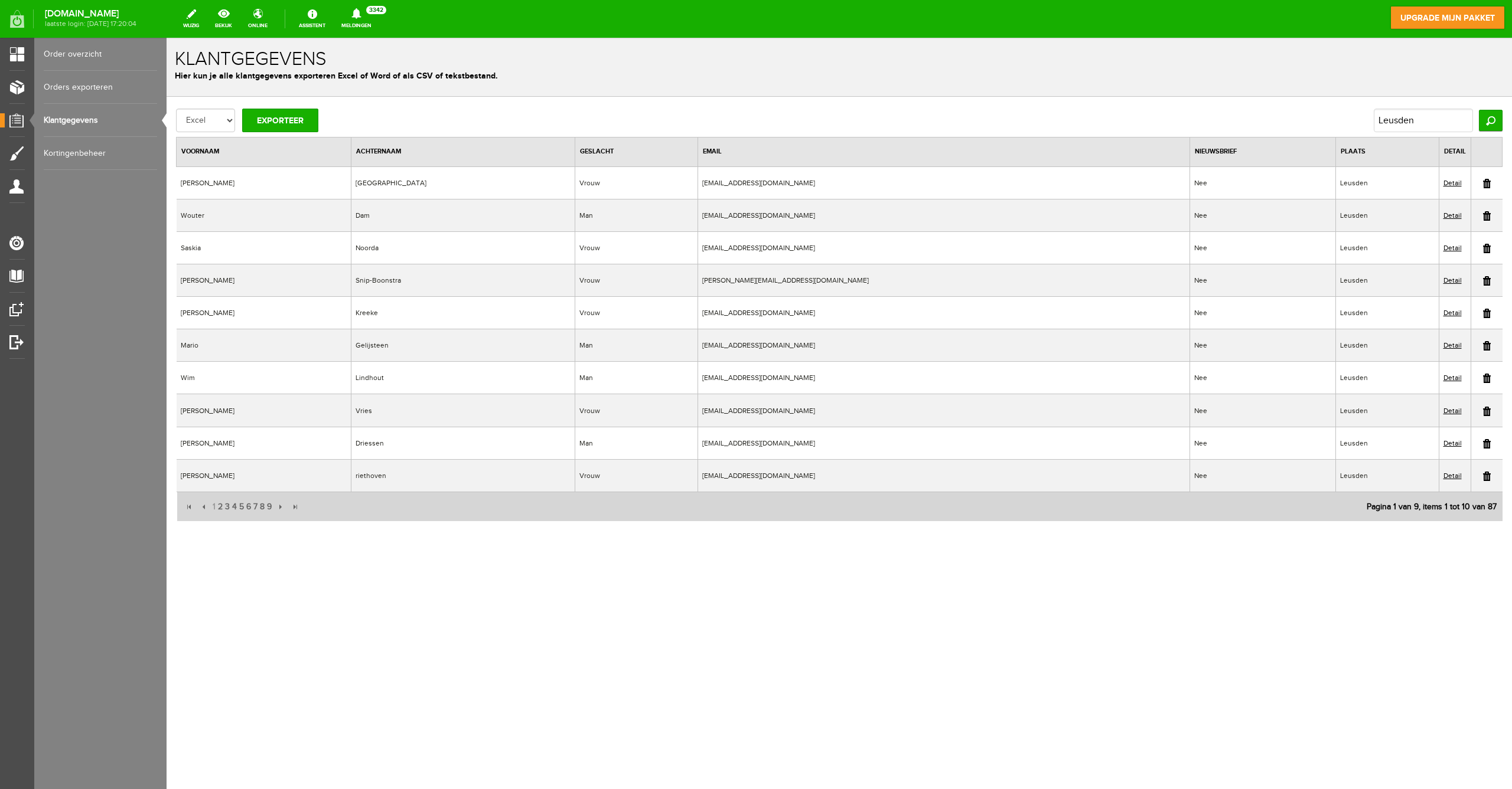
click at [1456, 246] on link "Detail" at bounding box center [1453, 248] width 19 height 8
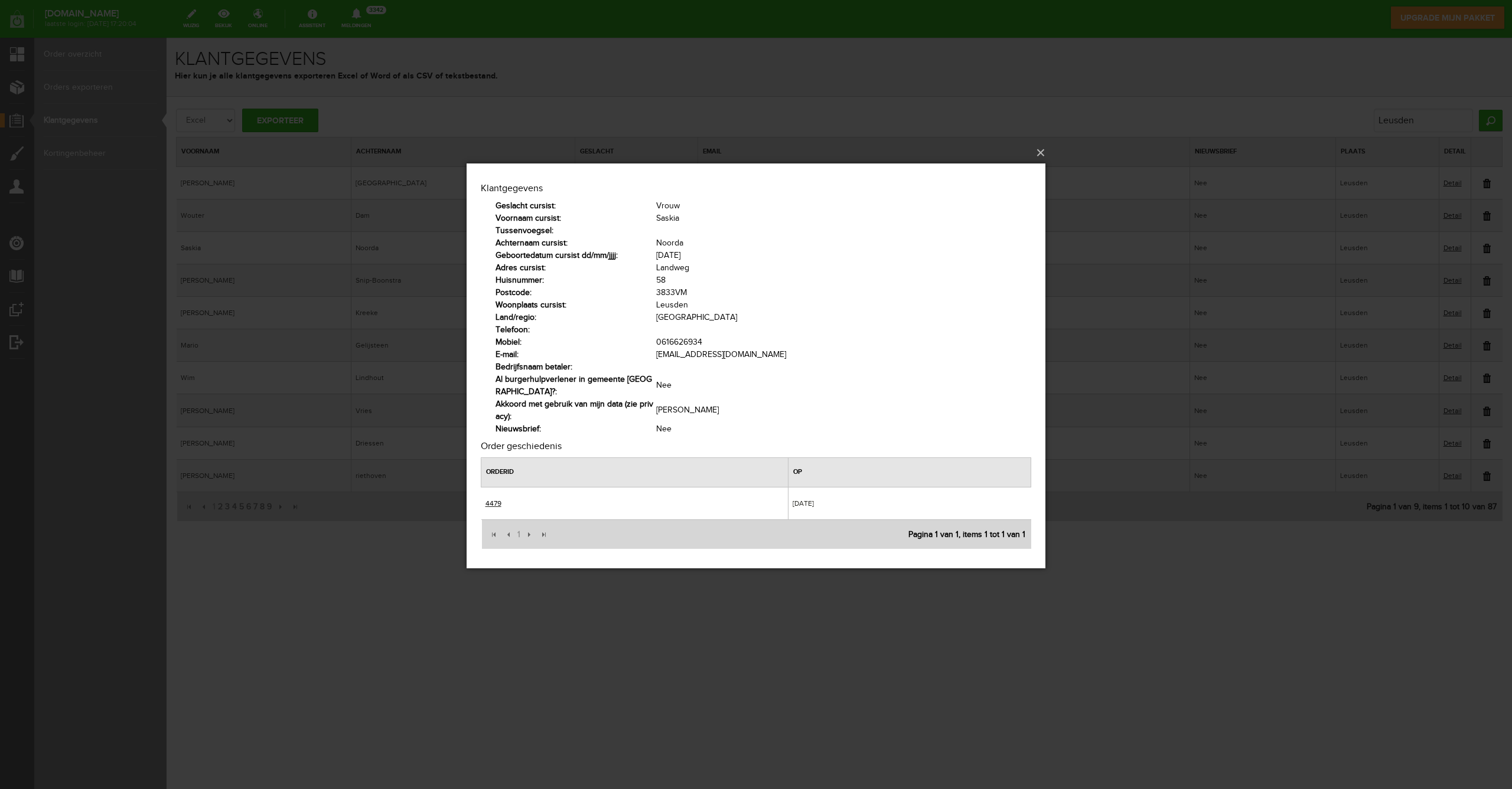
click at [488, 503] on link "4479" at bounding box center [493, 502] width 16 height 8
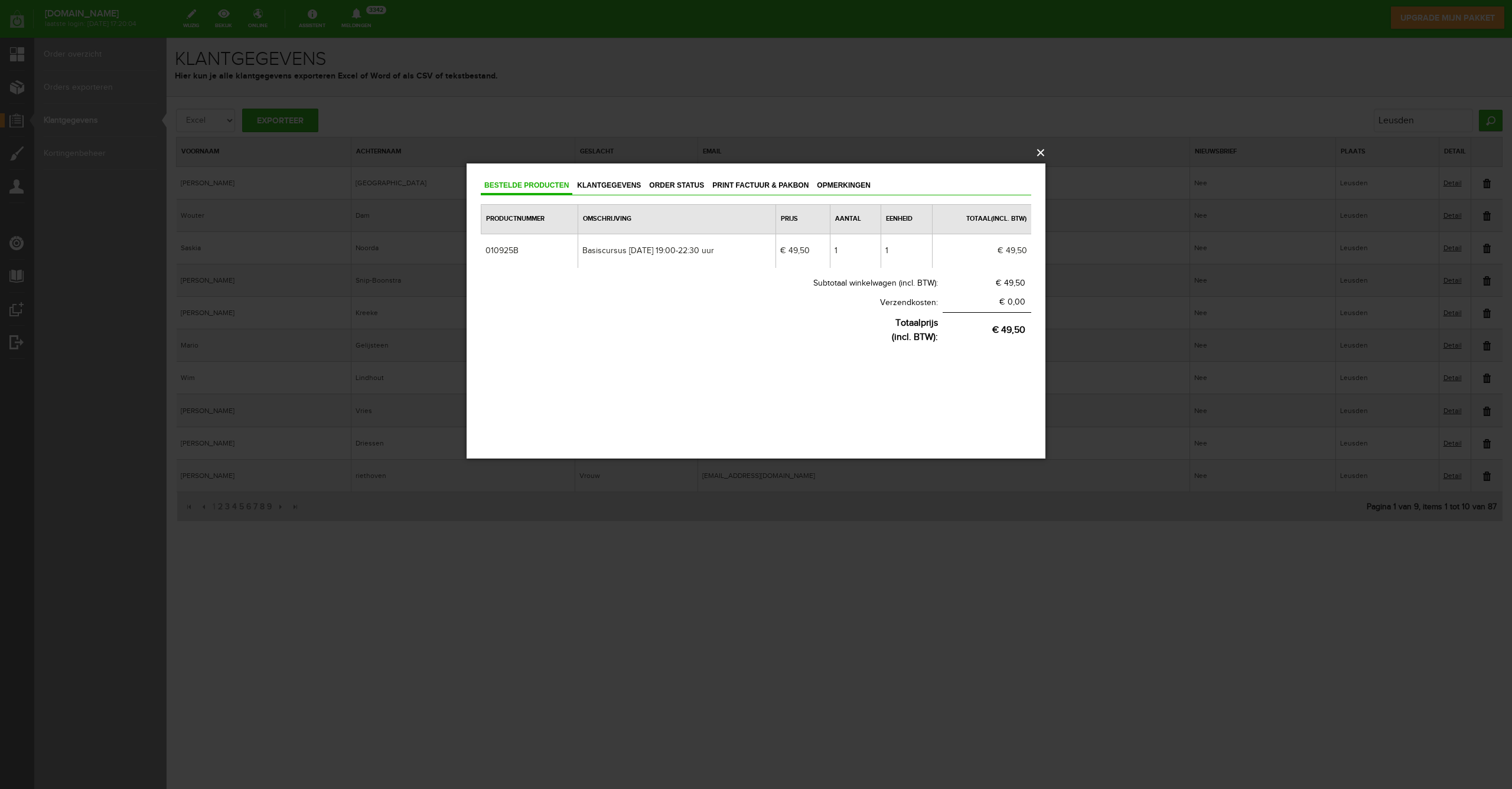
click at [1040, 153] on button "×" at bounding box center [760, 153] width 579 height 26
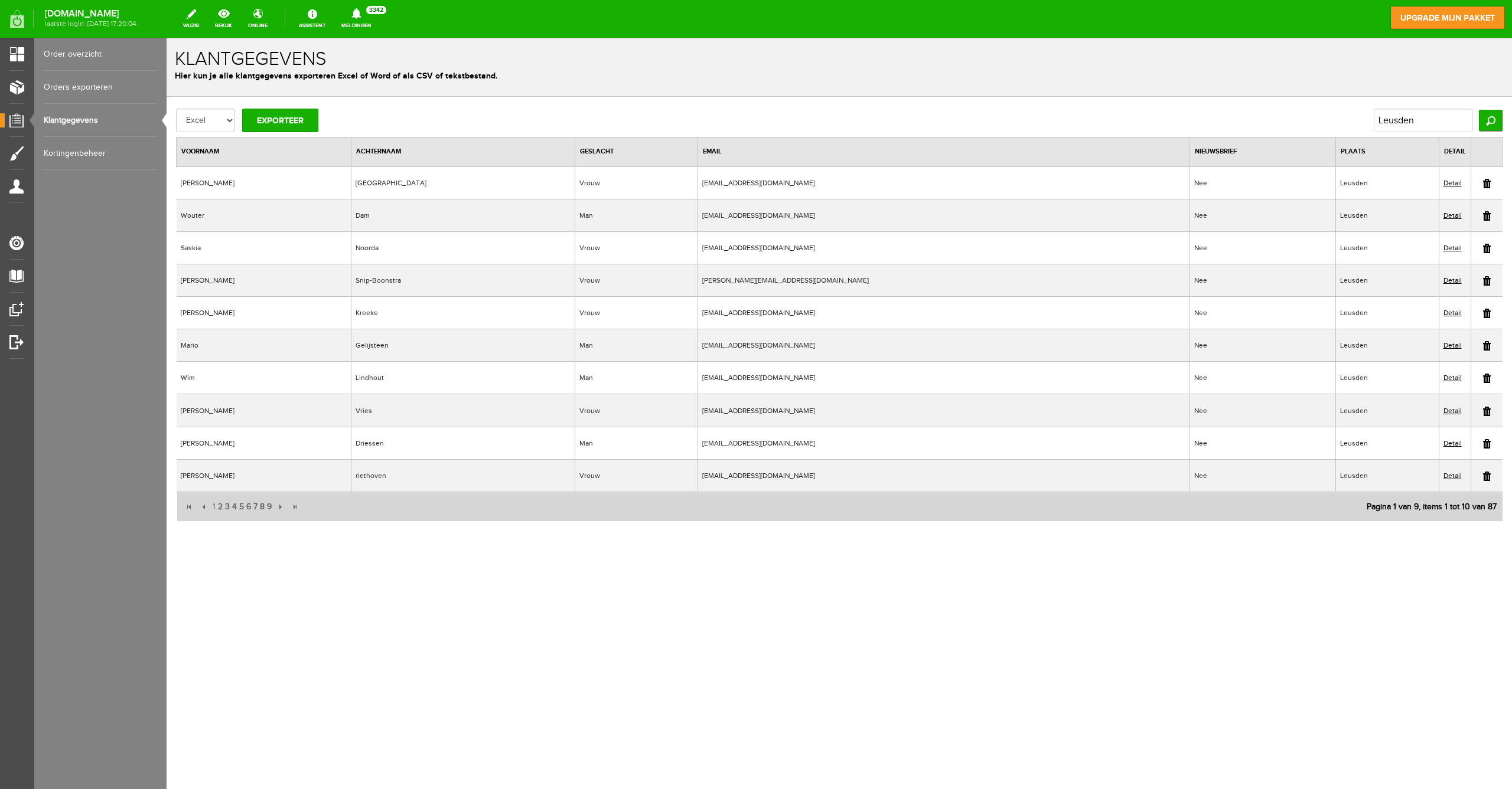
click at [1450, 248] on link "Detail" at bounding box center [1453, 248] width 19 height 8
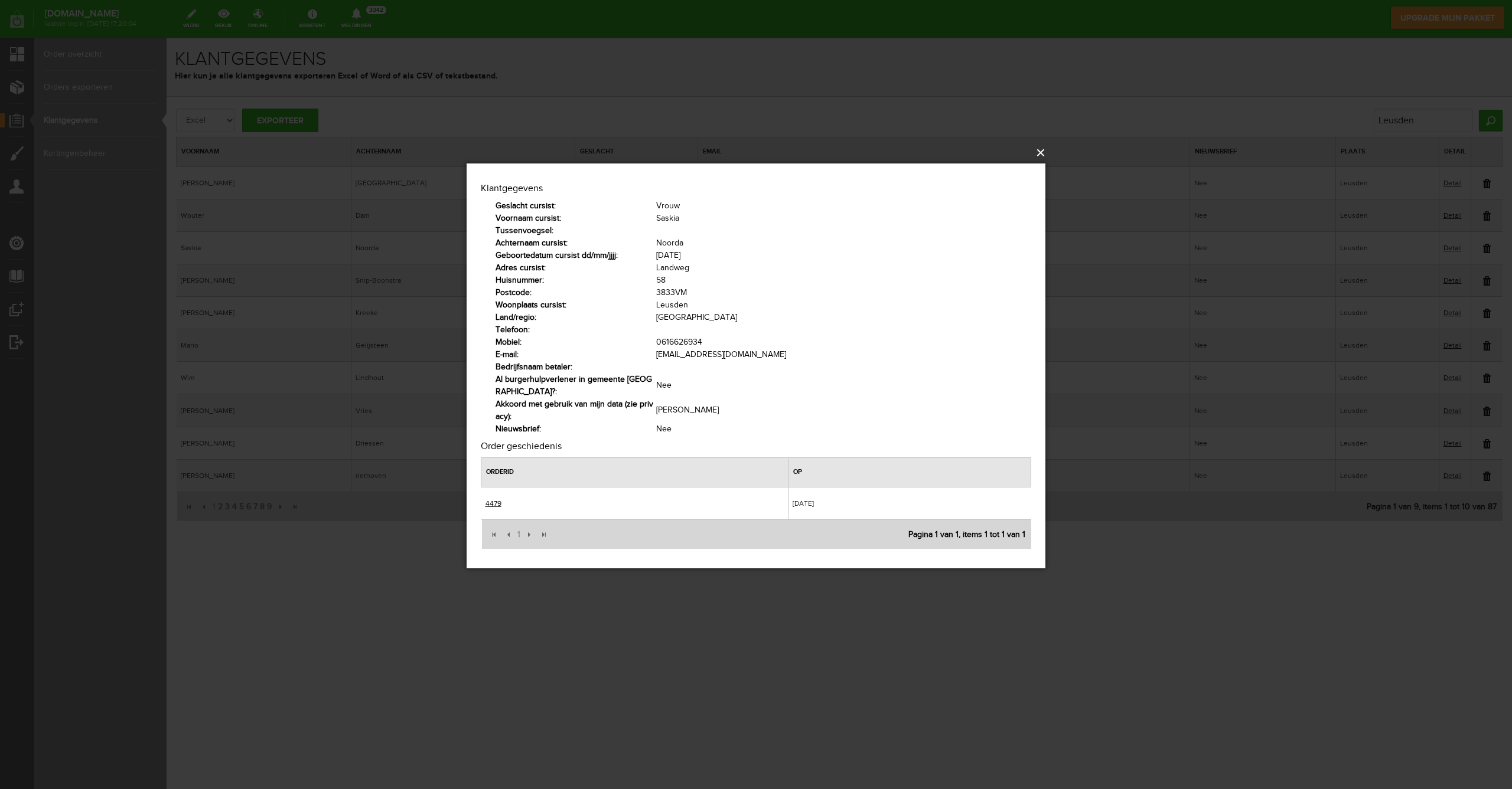
drag, startPoint x: 1040, startPoint y: 151, endPoint x: 873, endPoint y: 113, distance: 171.3
click at [1040, 151] on button "×" at bounding box center [760, 153] width 579 height 26
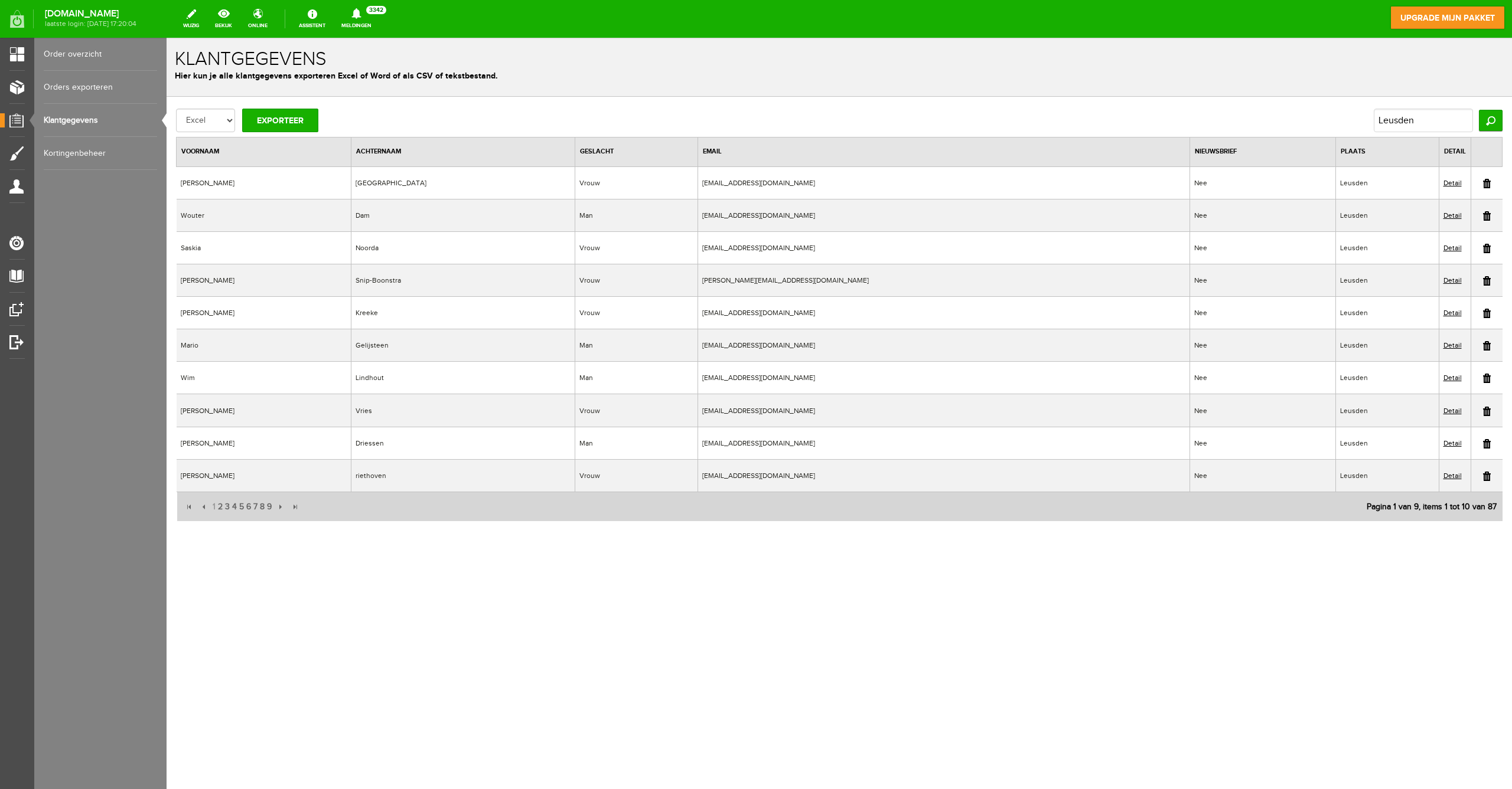
click at [1444, 279] on link "Detail" at bounding box center [1453, 280] width 19 height 8
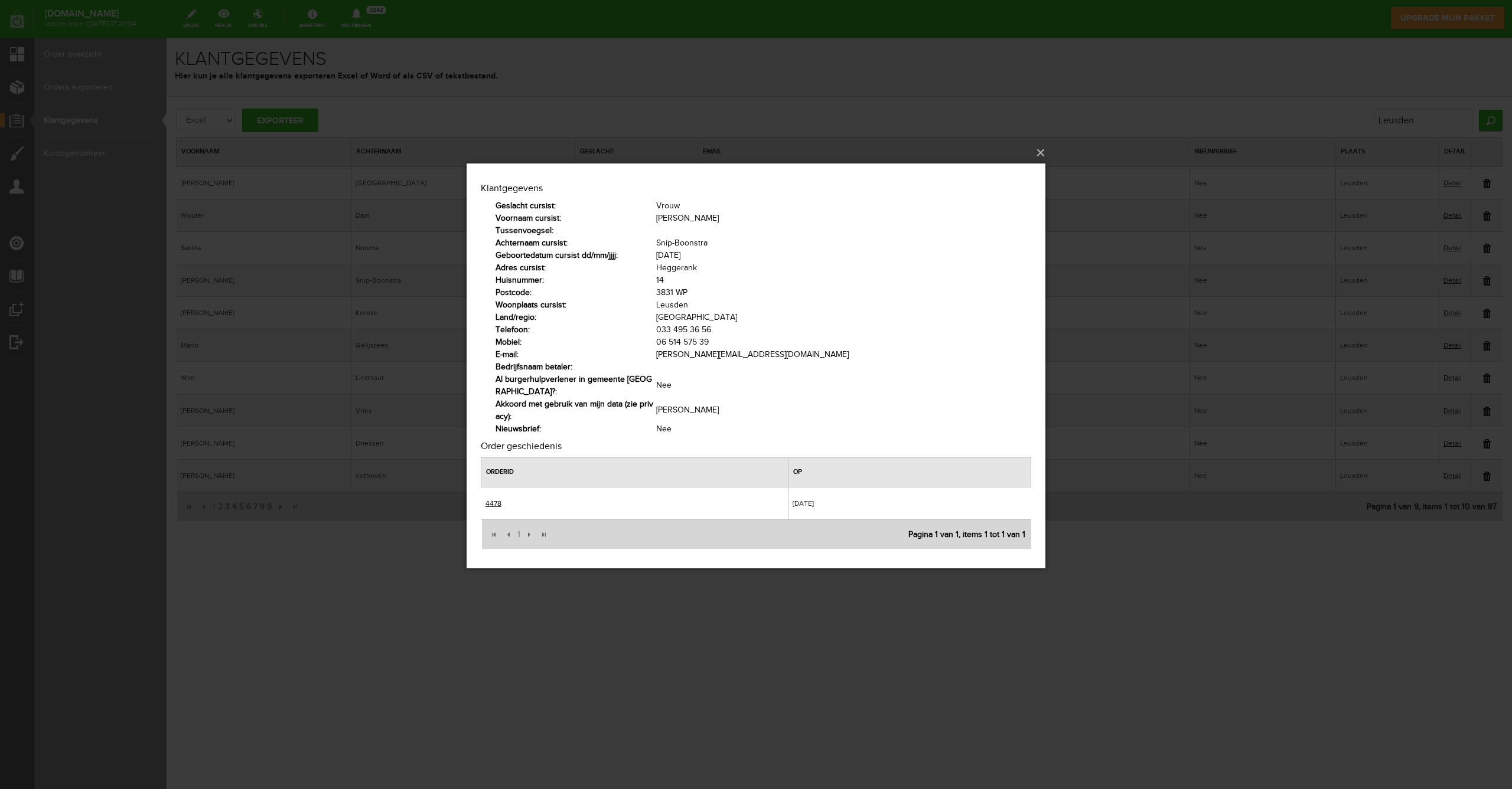
click at [492, 500] on link "4478" at bounding box center [493, 502] width 16 height 8
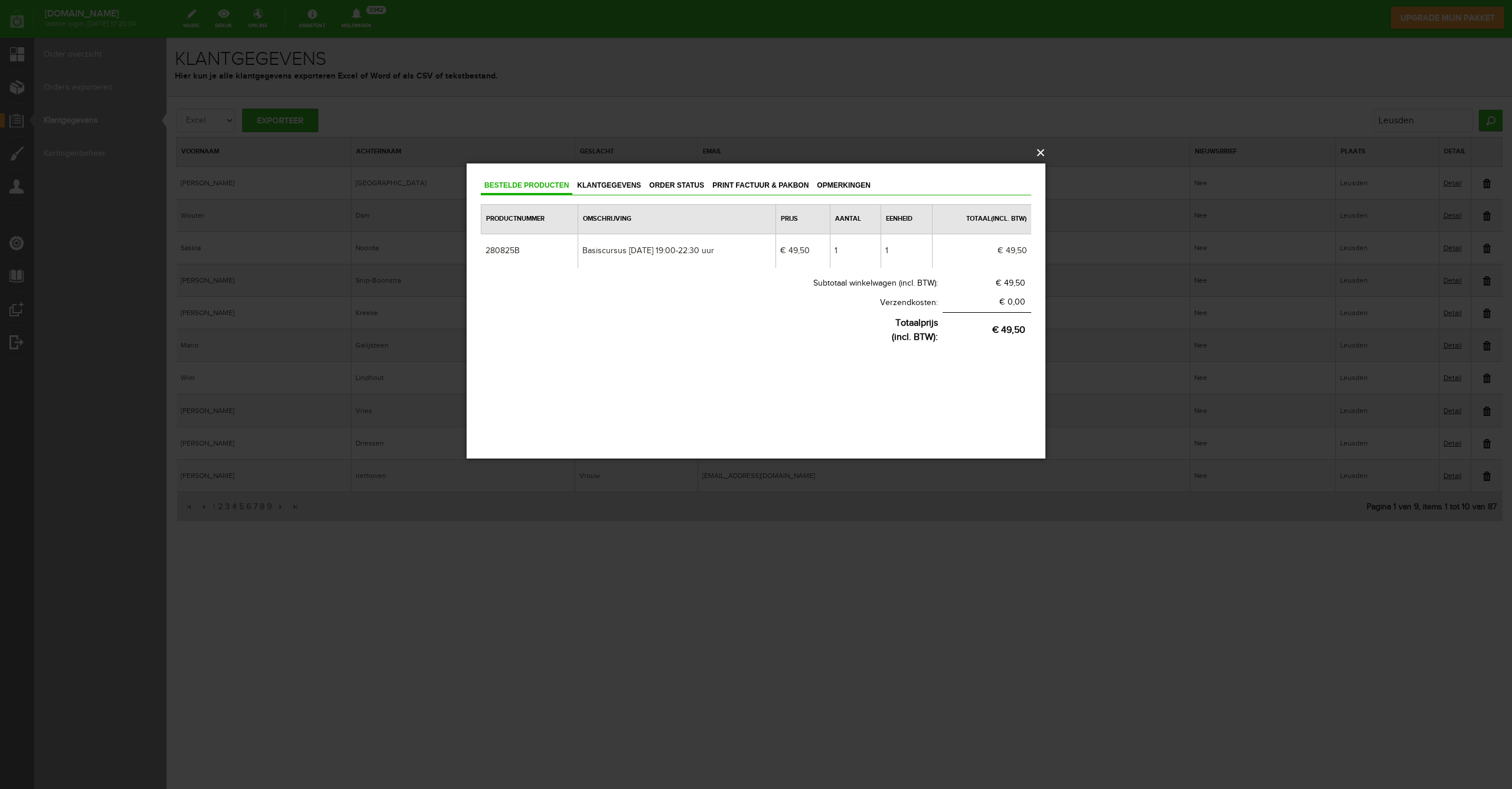
click at [1038, 152] on button "×" at bounding box center [760, 153] width 579 height 26
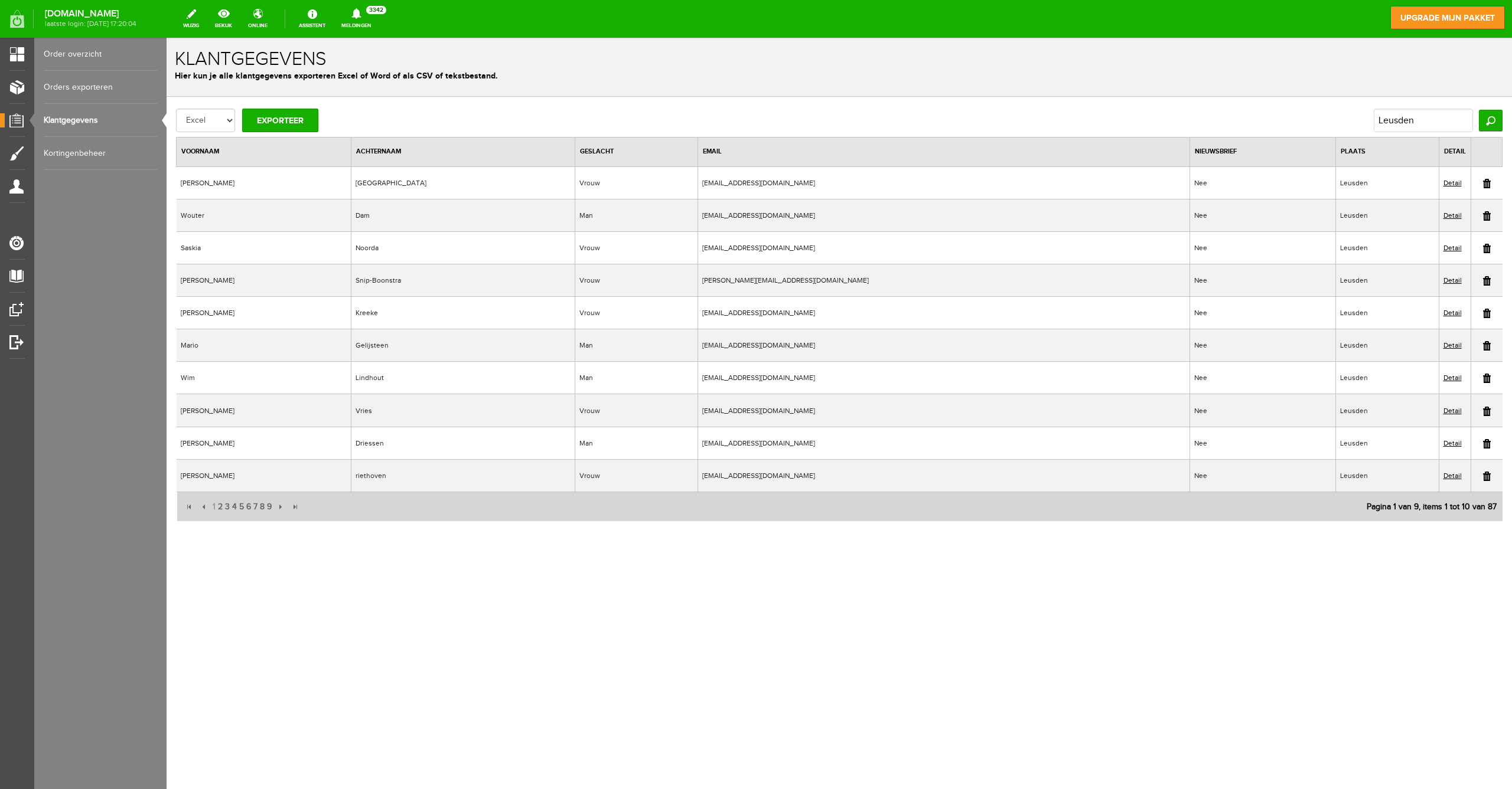
click at [1443, 375] on link "Detail" at bounding box center [1453, 378] width 19 height 8
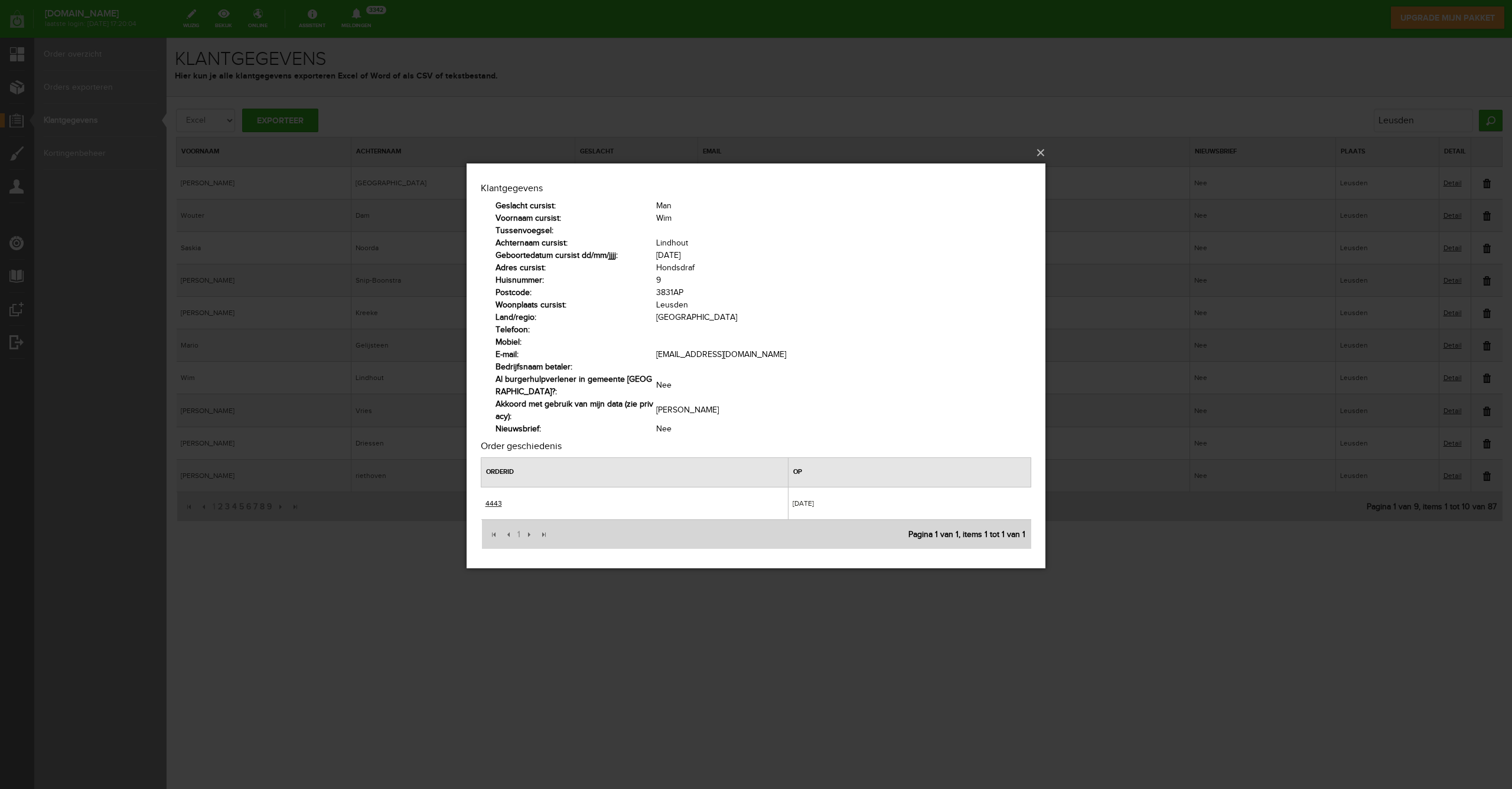
click at [501, 504] on link "4443" at bounding box center [493, 502] width 17 height 8
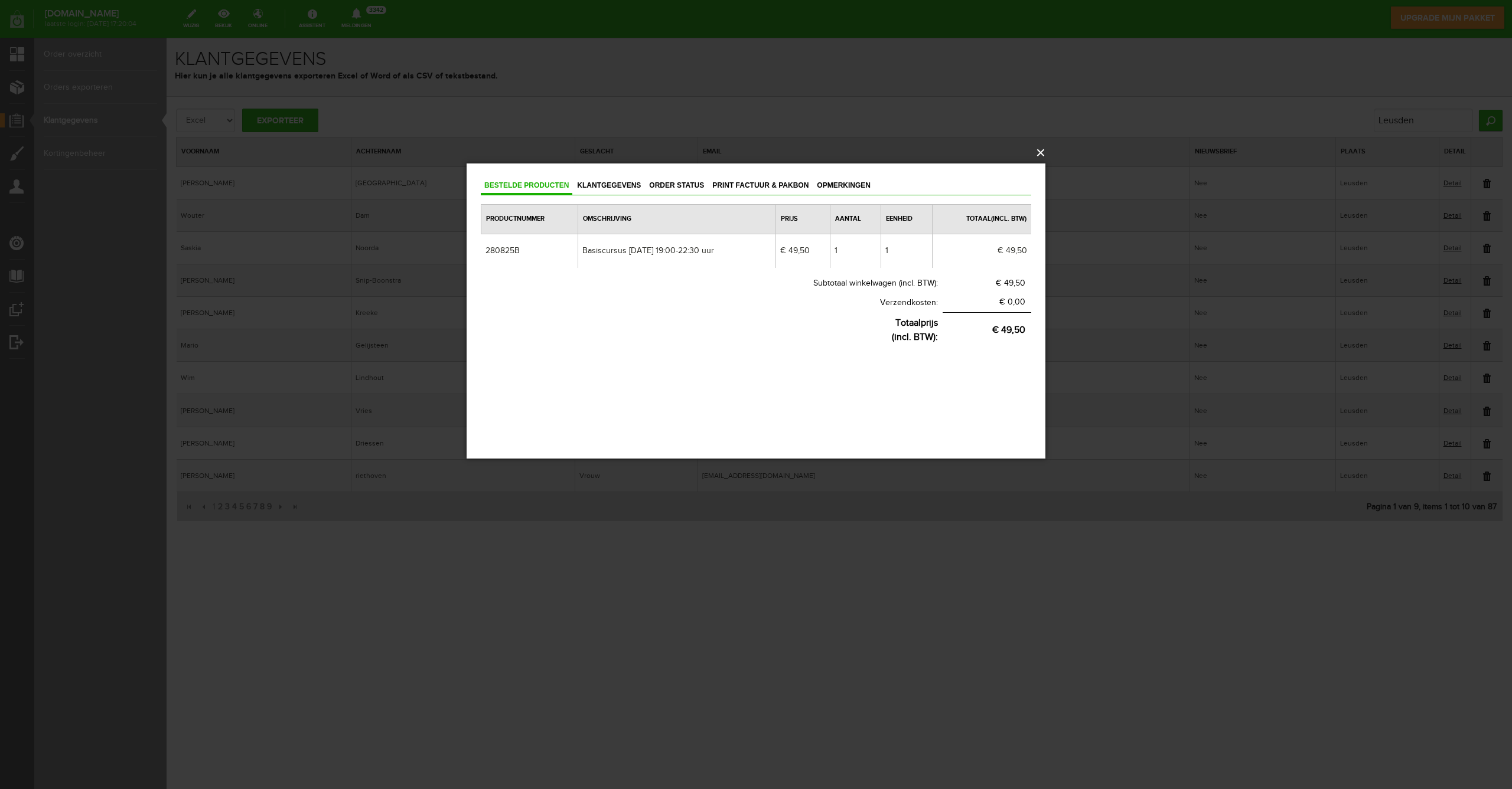
drag, startPoint x: 1040, startPoint y: 151, endPoint x: 874, endPoint y: 116, distance: 169.6
click at [1040, 151] on button "×" at bounding box center [760, 153] width 579 height 26
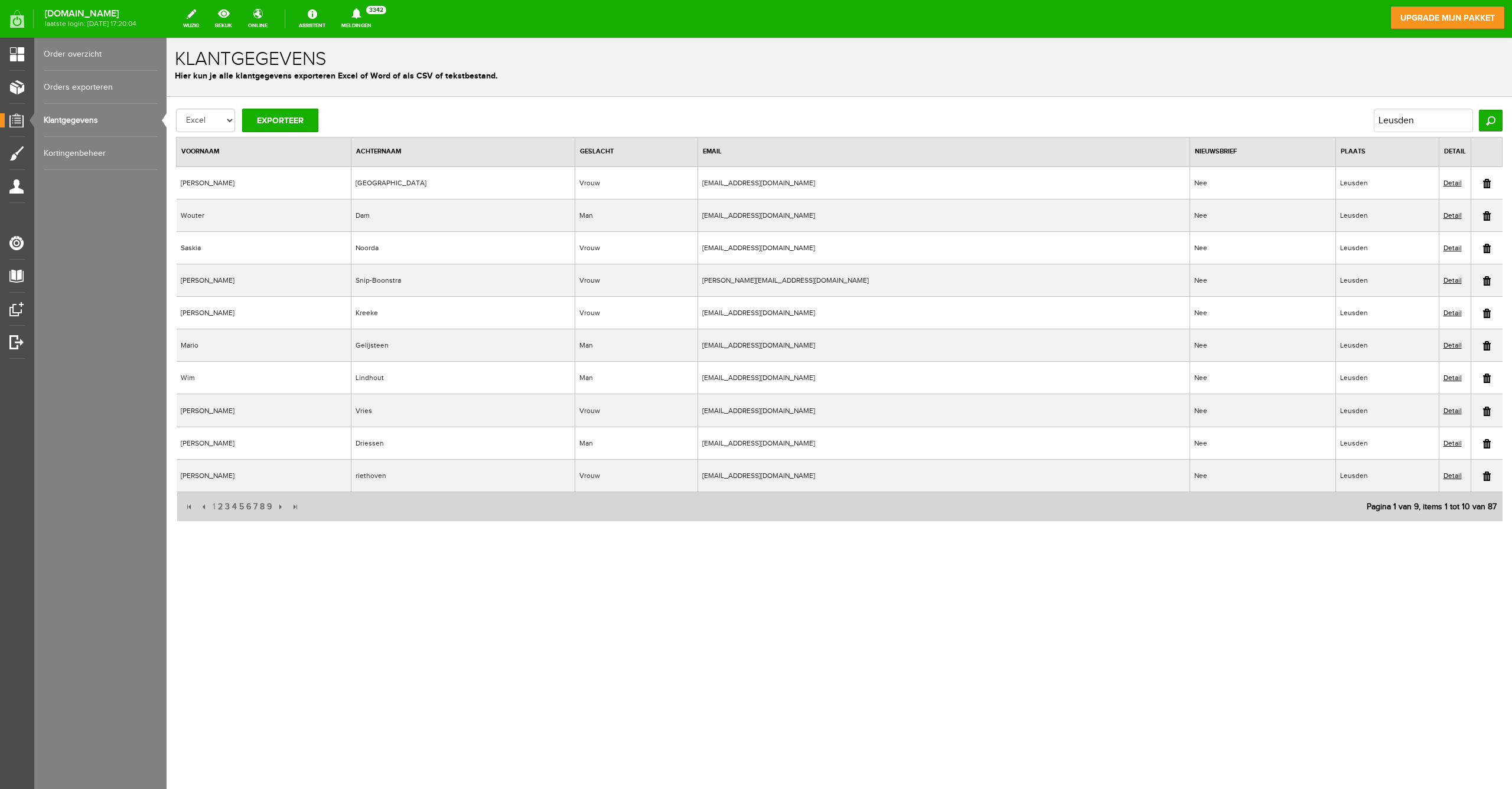
click at [1456, 409] on link "Detail" at bounding box center [1453, 410] width 19 height 8
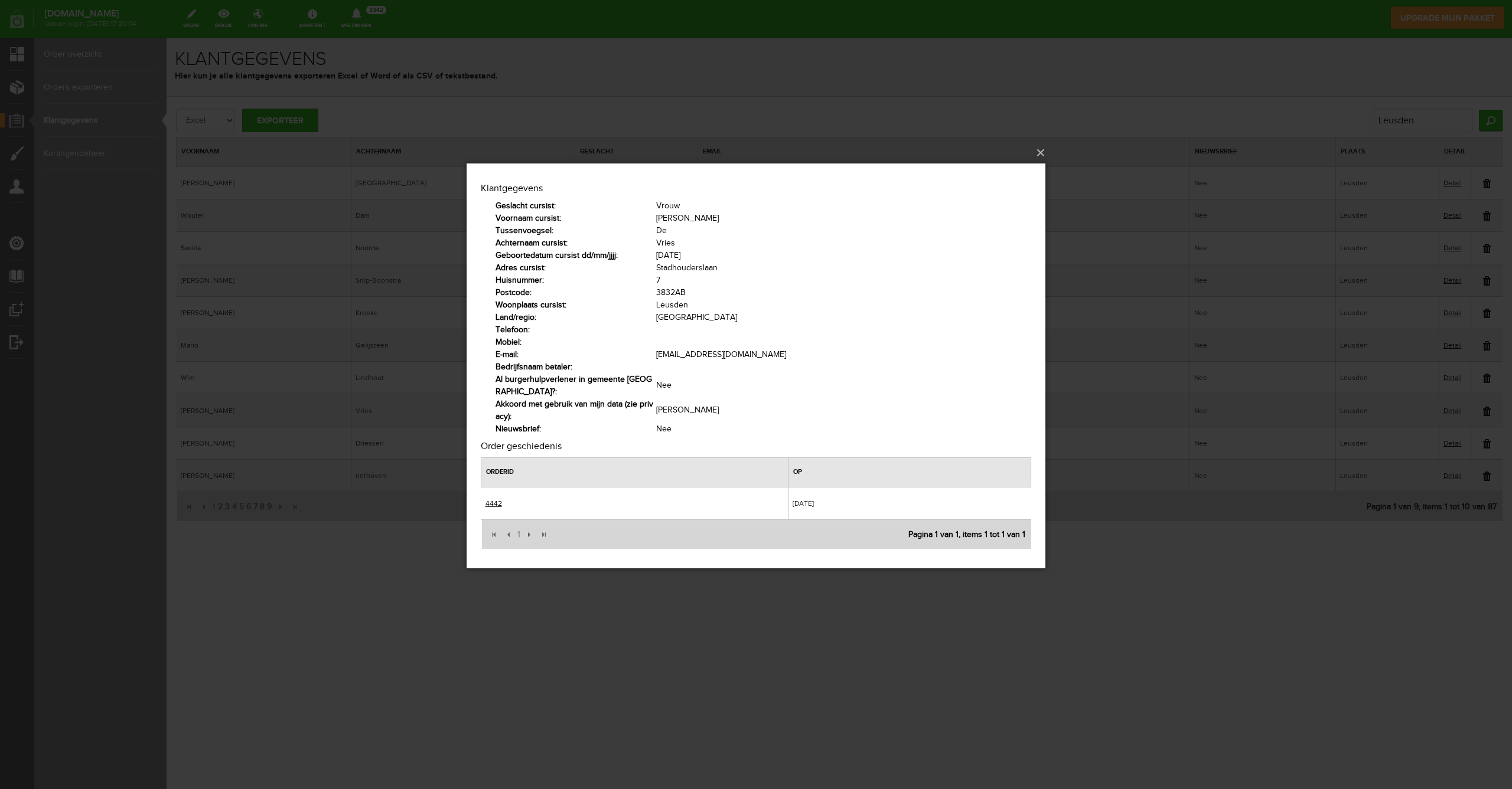
click at [496, 500] on link "4442" at bounding box center [493, 502] width 17 height 8
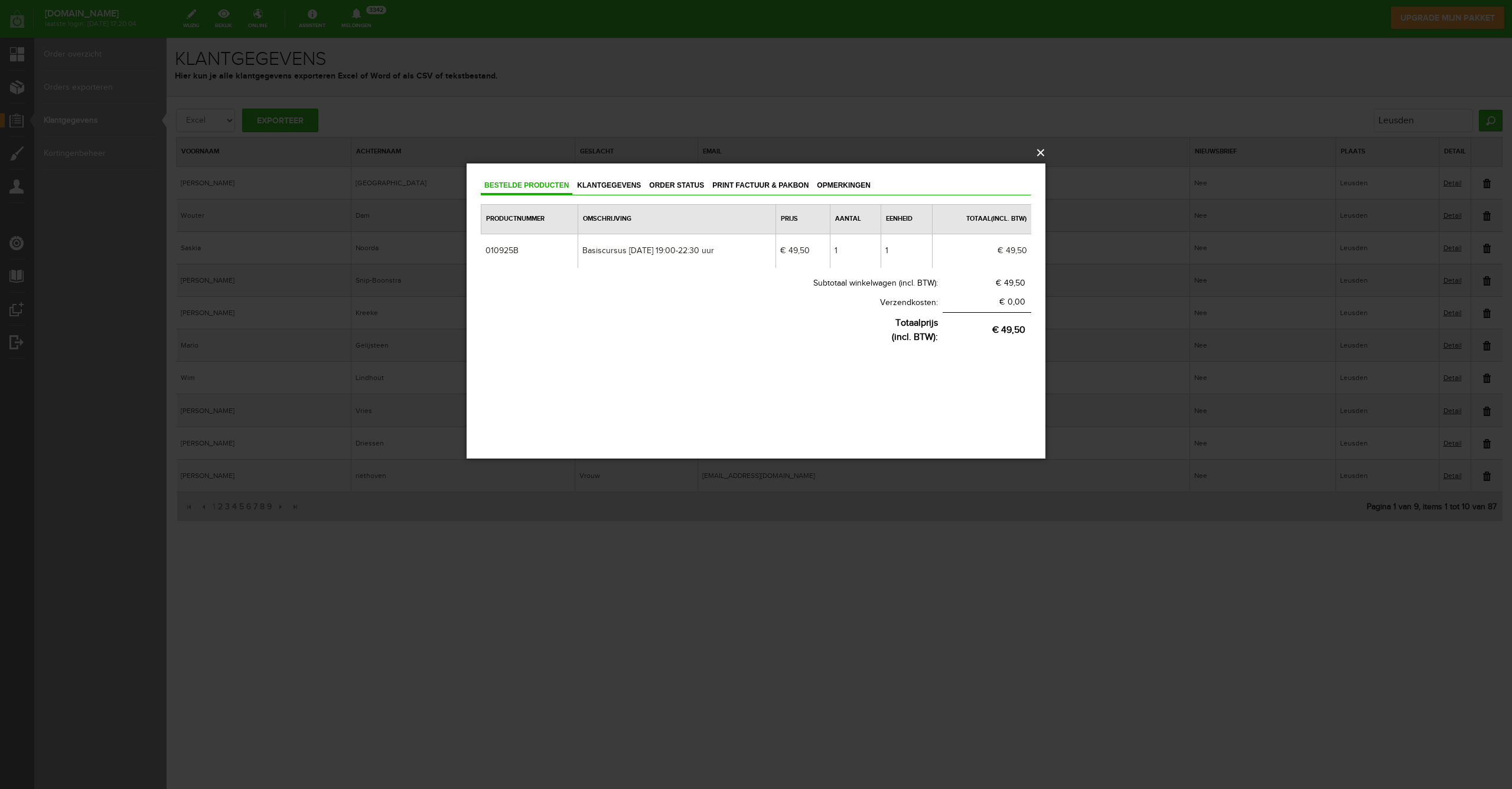
click at [1041, 151] on button "×" at bounding box center [760, 153] width 579 height 26
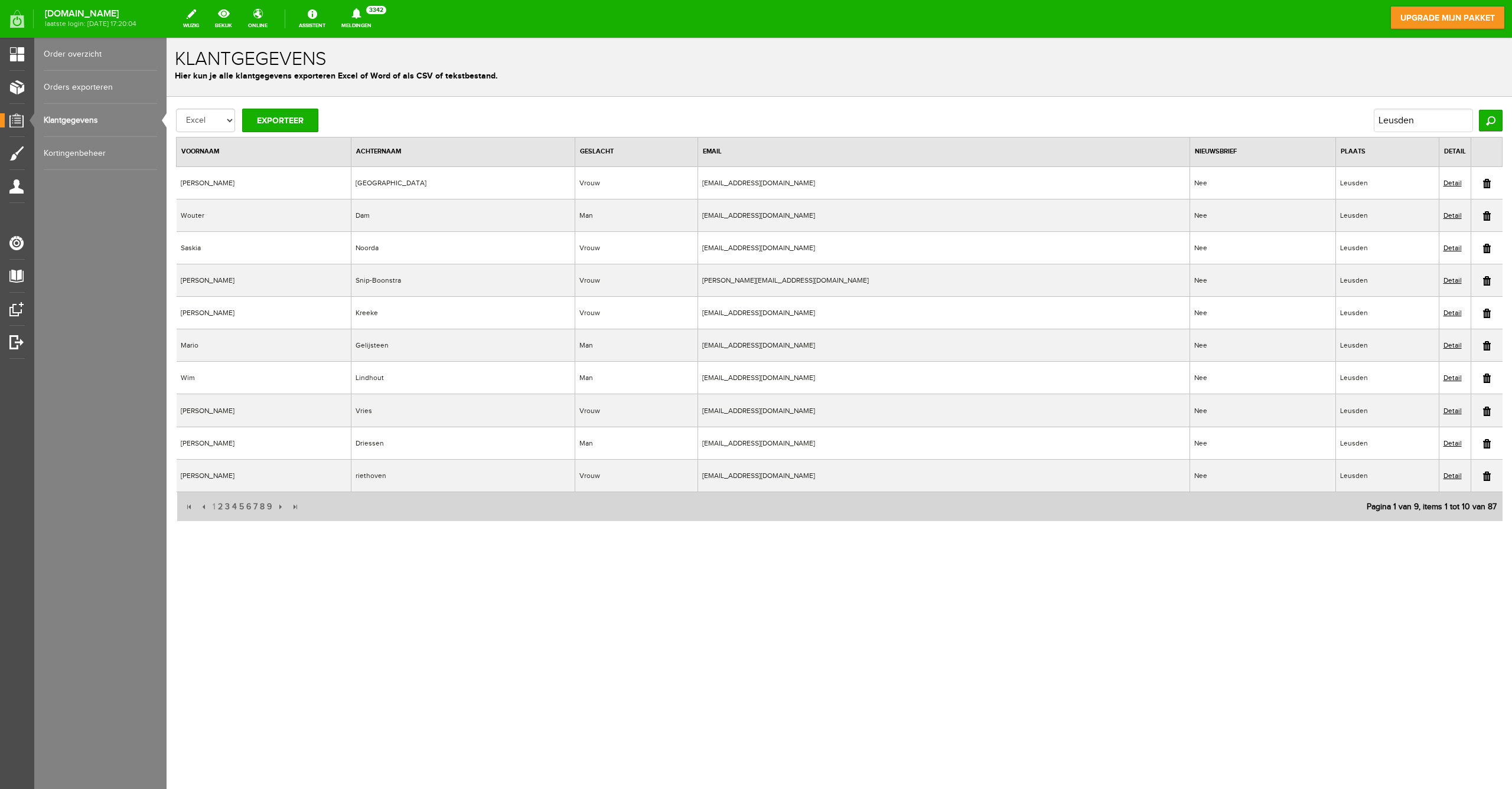
click at [1450, 445] on link "Detail" at bounding box center [1453, 443] width 19 height 8
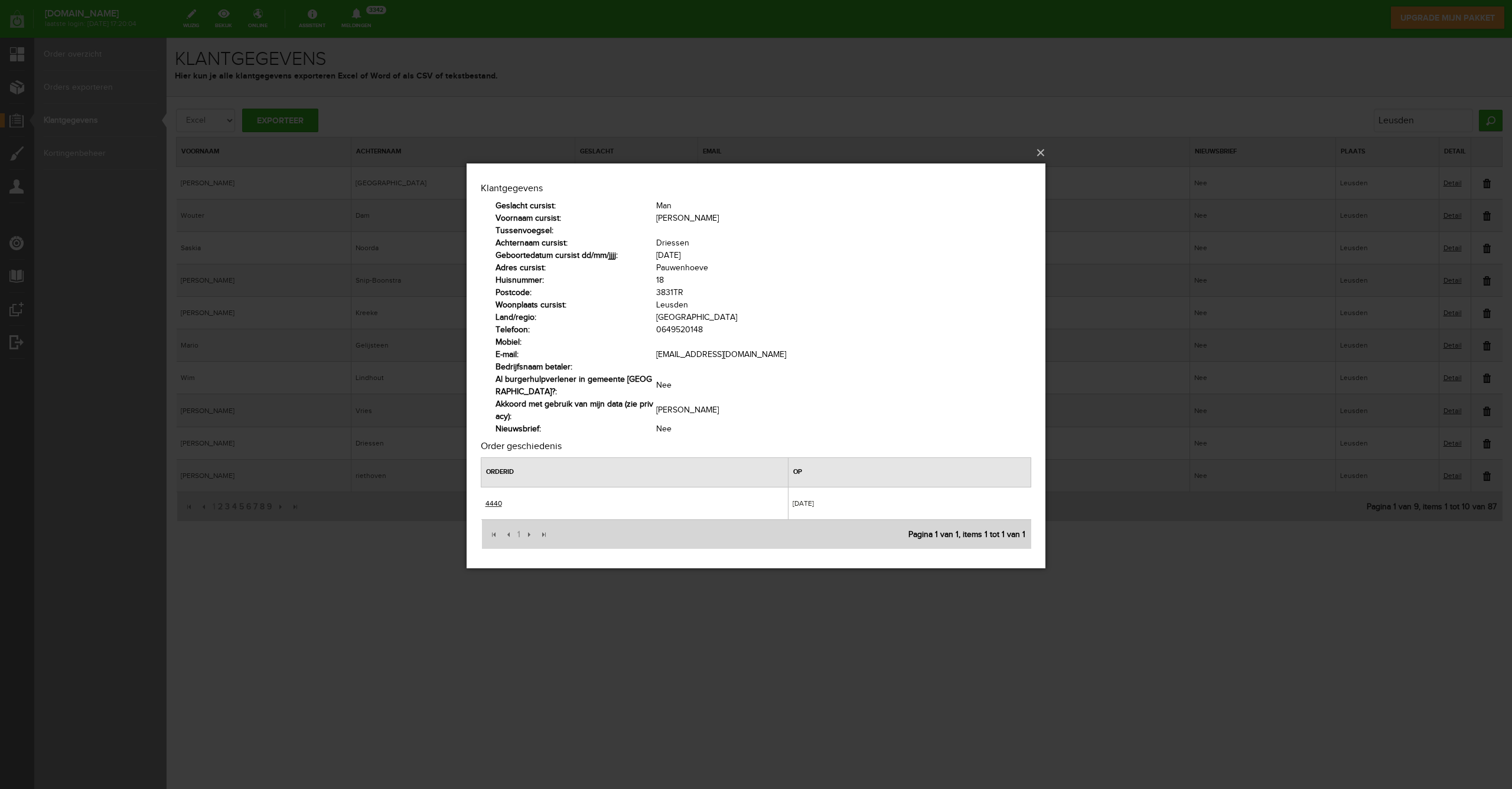
click at [496, 504] on link "4440" at bounding box center [493, 502] width 17 height 8
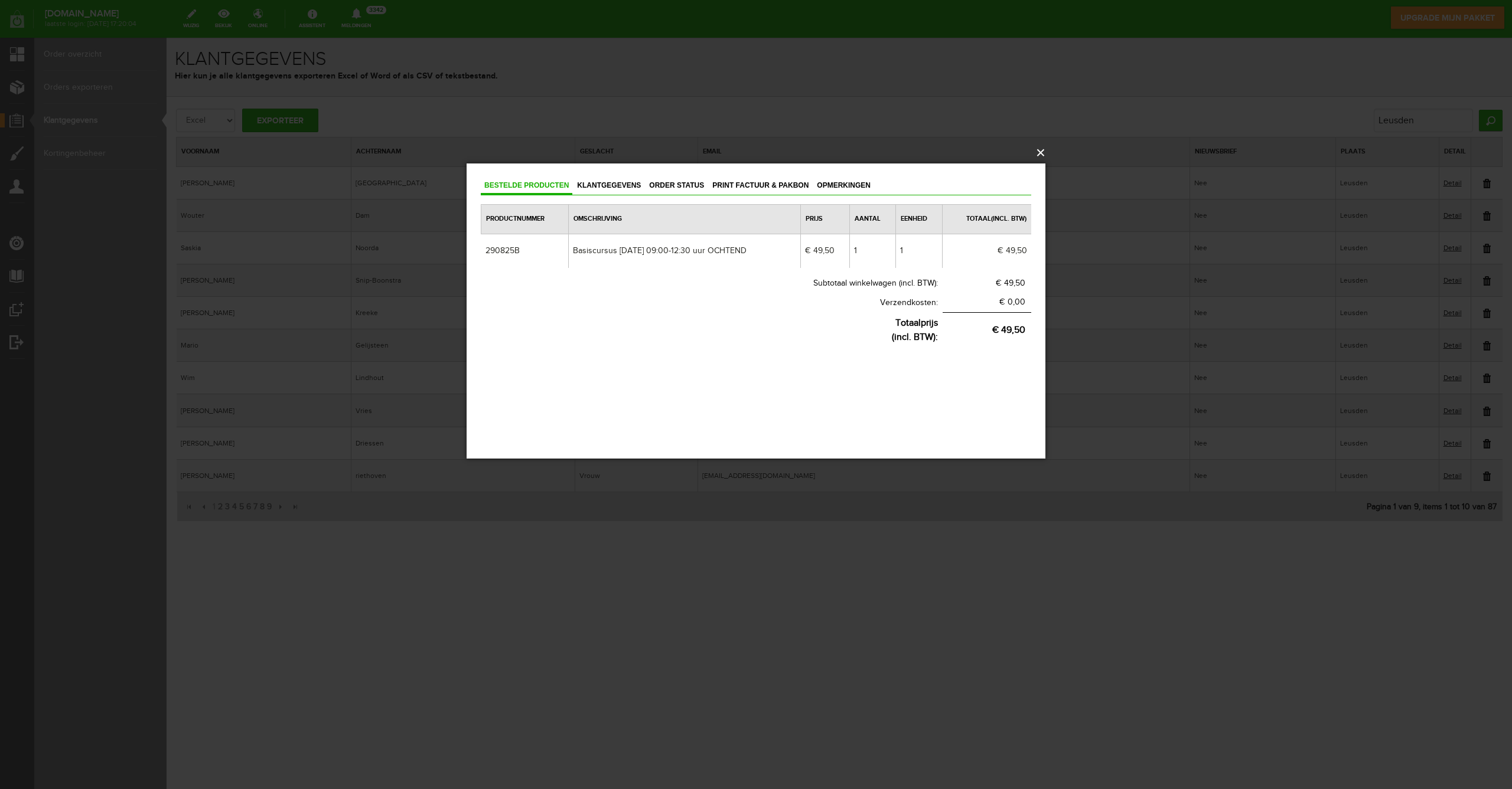
click at [1042, 153] on button "×" at bounding box center [760, 153] width 579 height 26
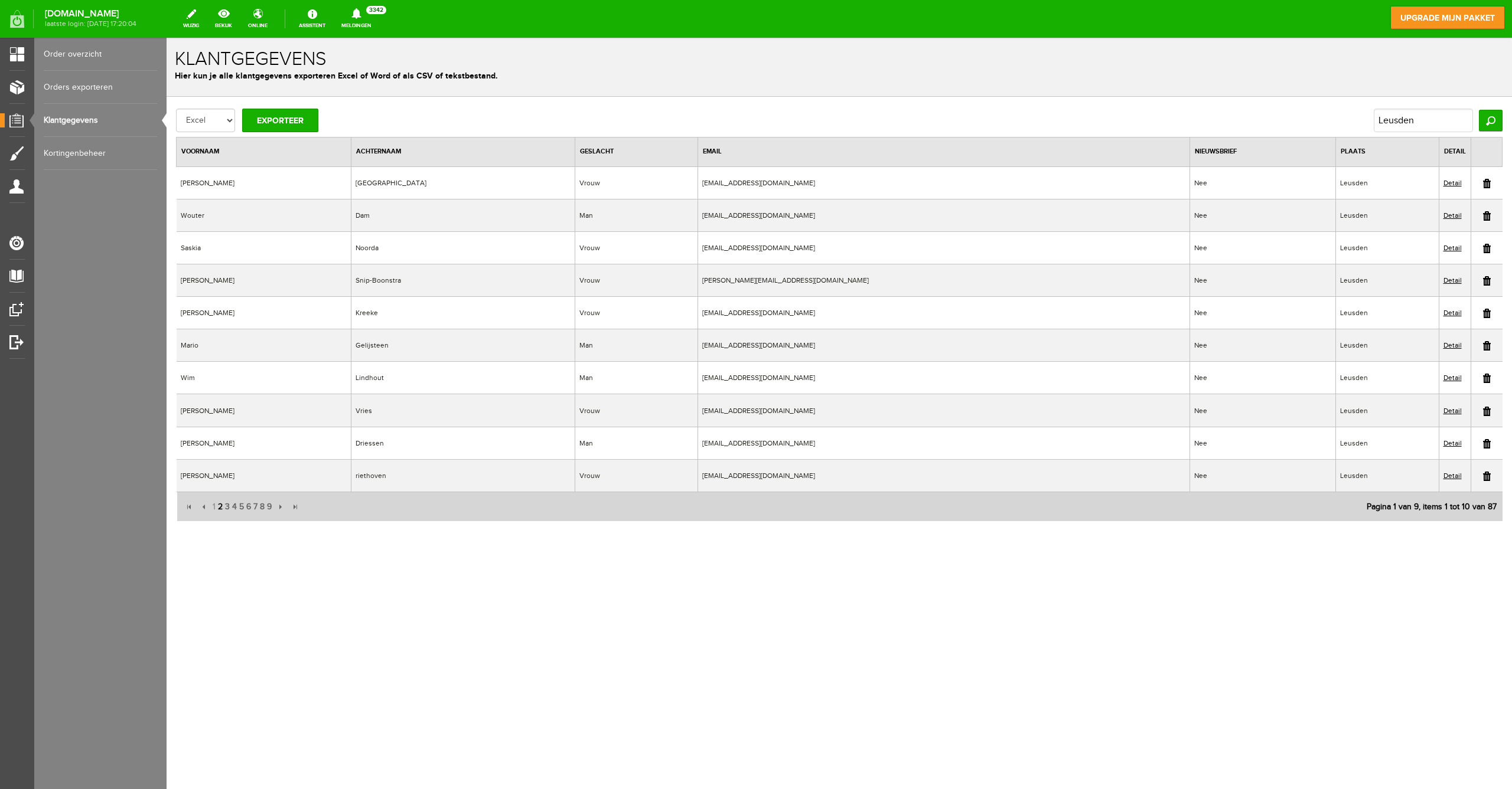
click at [219, 504] on span "2" at bounding box center [220, 507] width 7 height 23
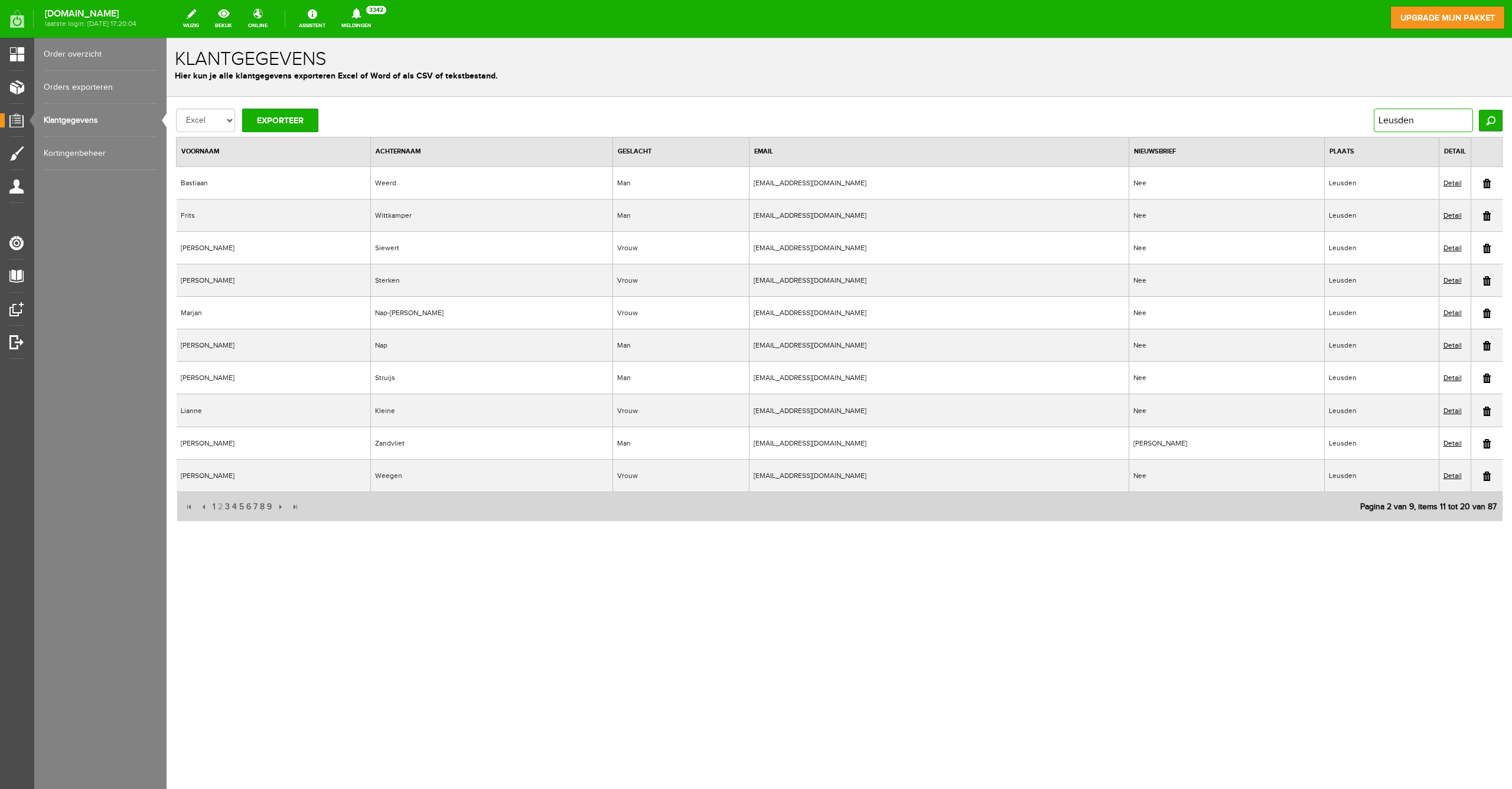
click at [1394, 118] on input "Leusden" at bounding box center [1423, 120] width 100 height 23
click at [1490, 120] on input "Zoeken" at bounding box center [1490, 120] width 23 height 21
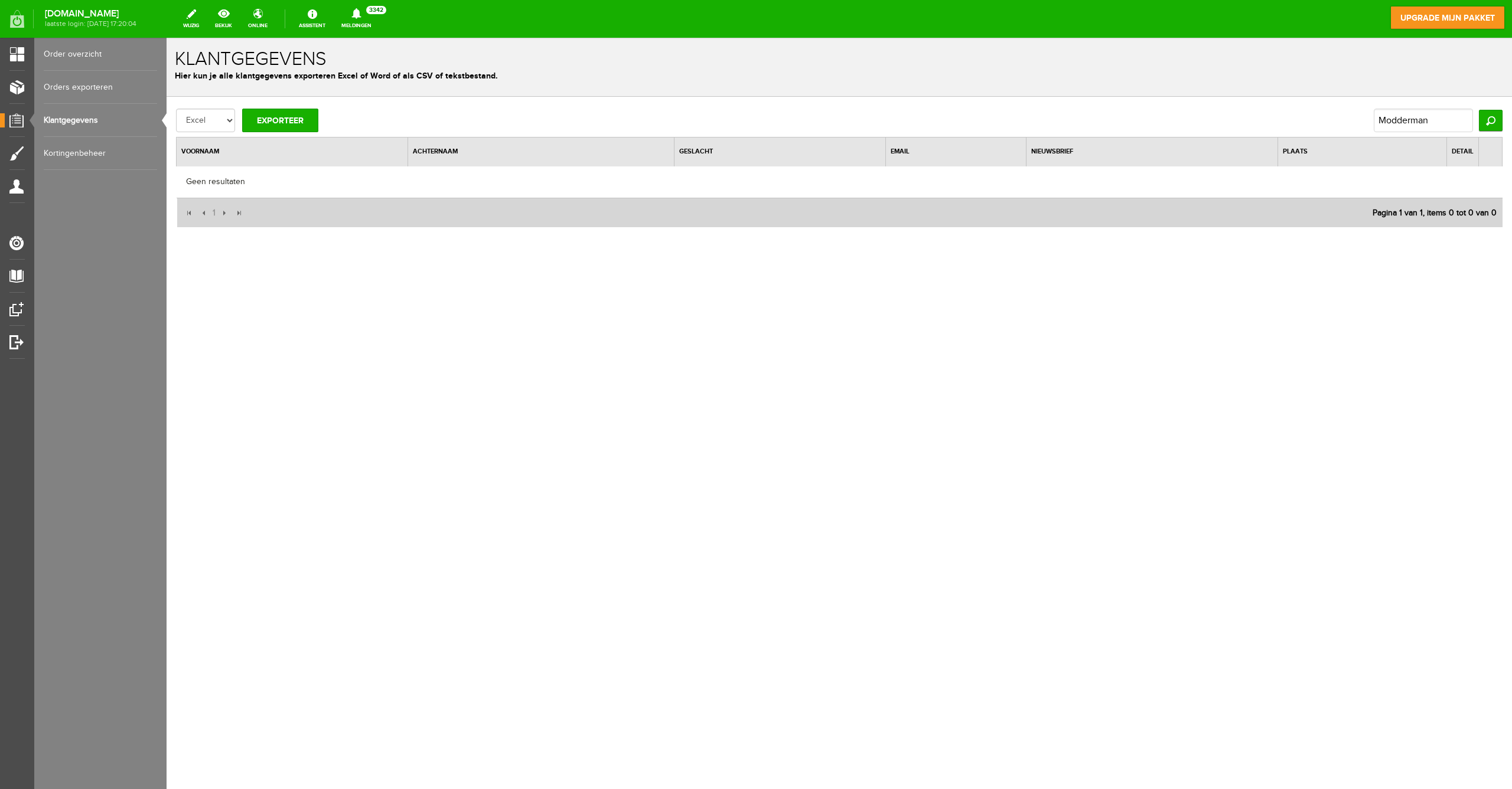
click at [1398, 123] on input "Modderman" at bounding box center [1423, 120] width 100 height 23
click at [1398, 122] on input "Modderman" at bounding box center [1423, 120] width 100 height 23
click at [1490, 120] on input "Zoeken" at bounding box center [1490, 120] width 23 height 21
click at [1455, 180] on link "Detail" at bounding box center [1453, 182] width 19 height 8
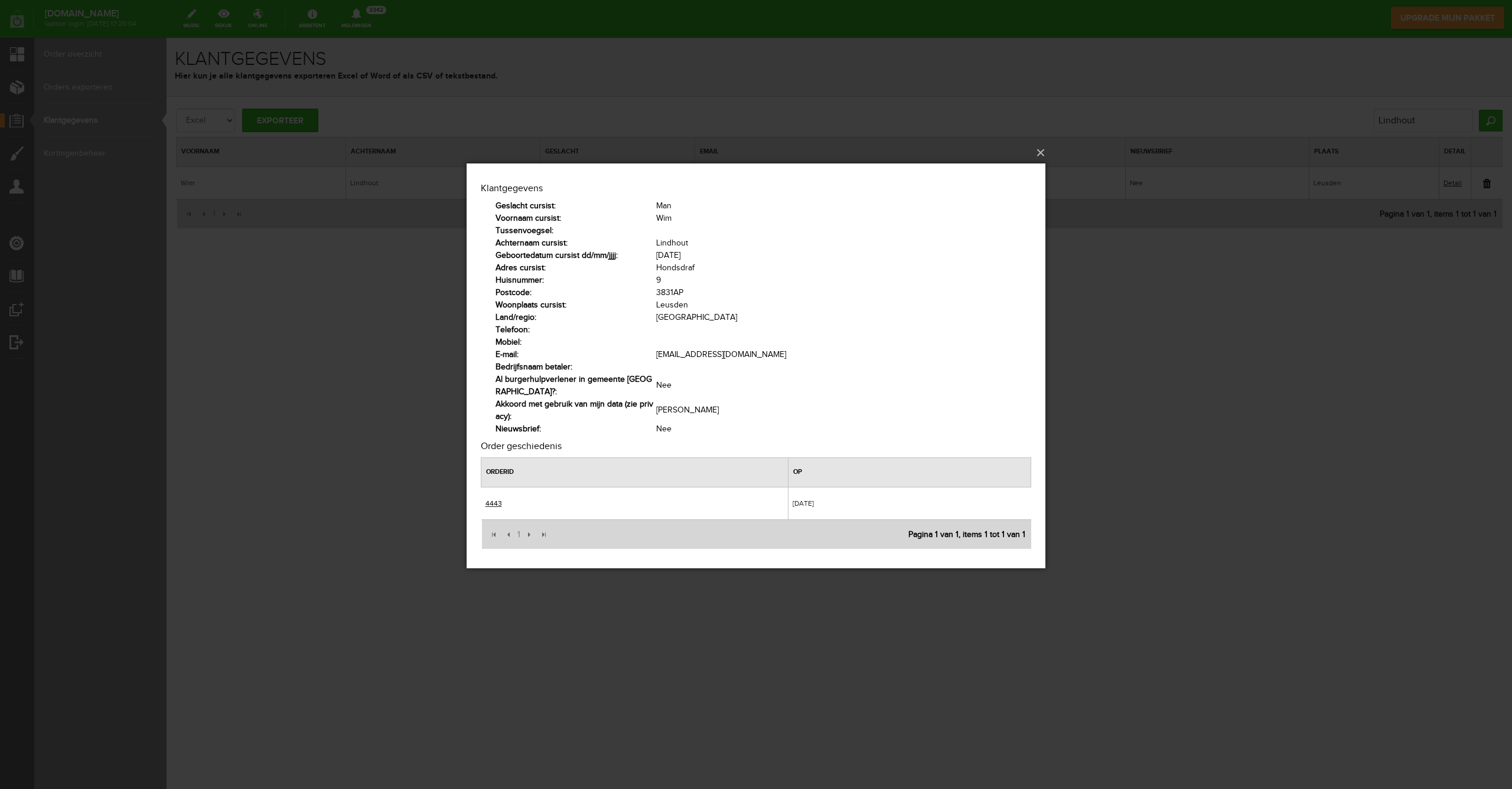
click at [494, 499] on link "4443" at bounding box center [493, 502] width 17 height 8
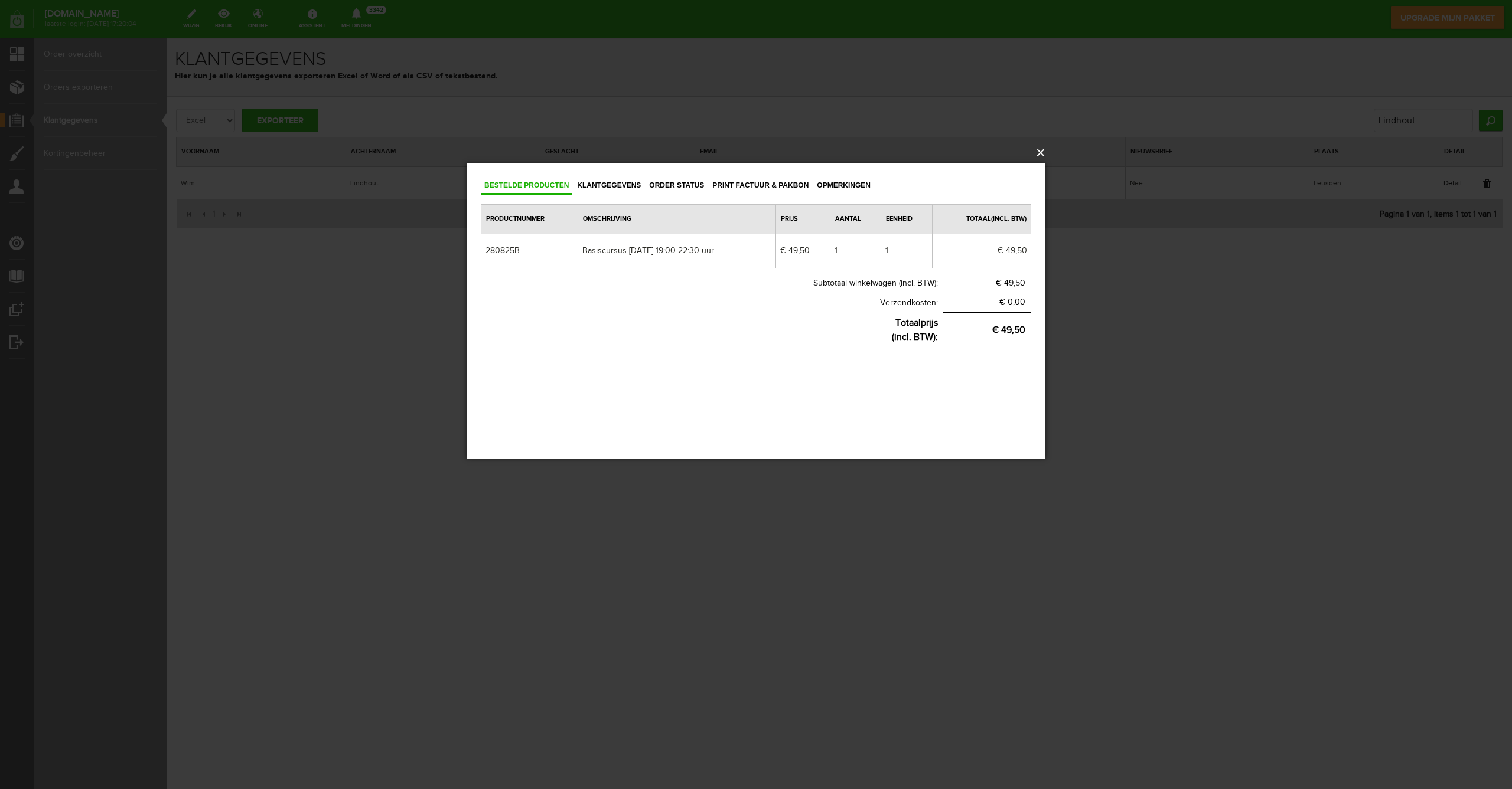
click at [1040, 152] on button "×" at bounding box center [760, 153] width 579 height 26
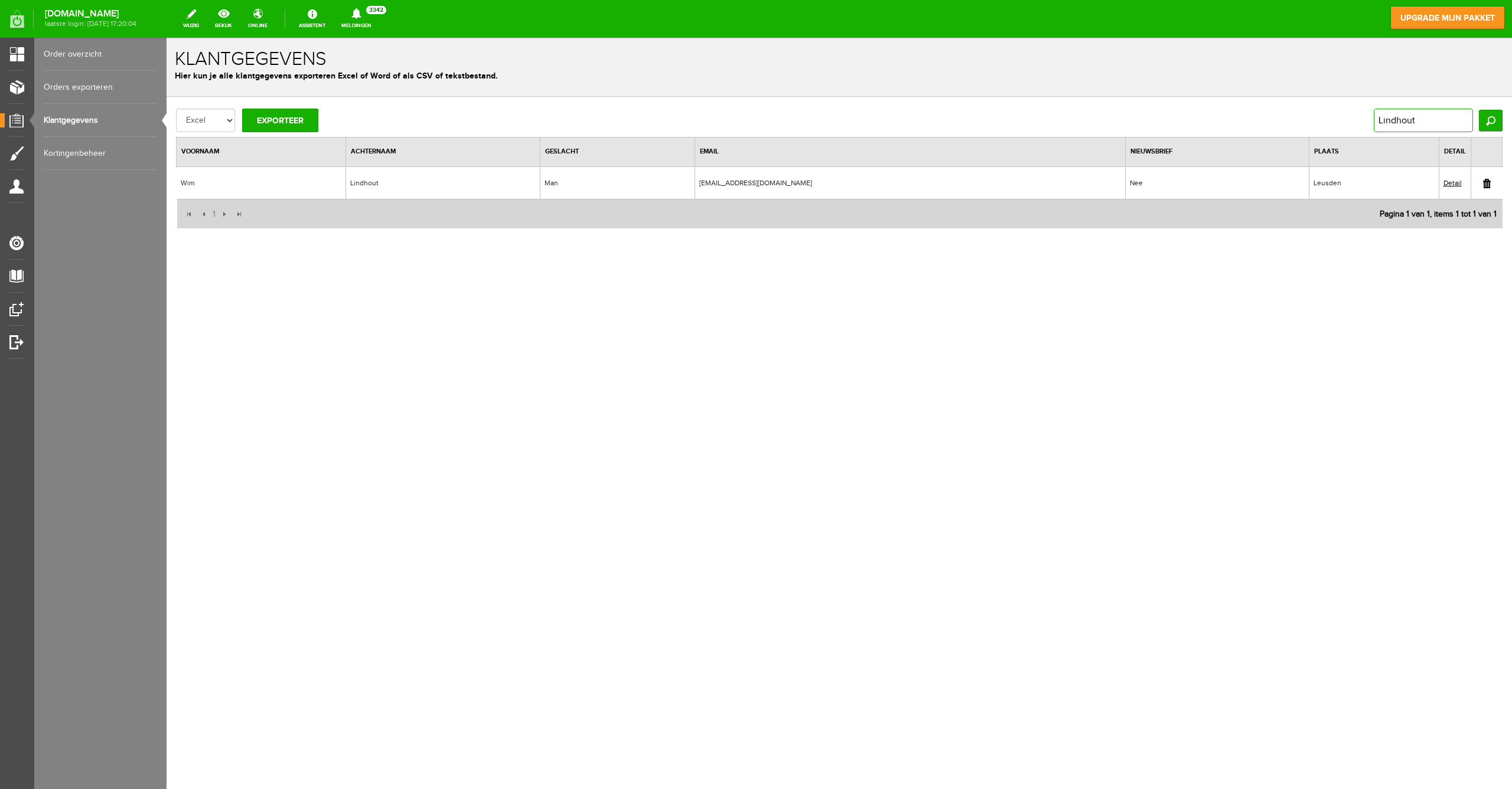
click at [1405, 115] on input "Lindhout" at bounding box center [1423, 120] width 100 height 23
click at [1490, 120] on input "Zoeken" at bounding box center [1490, 120] width 23 height 21
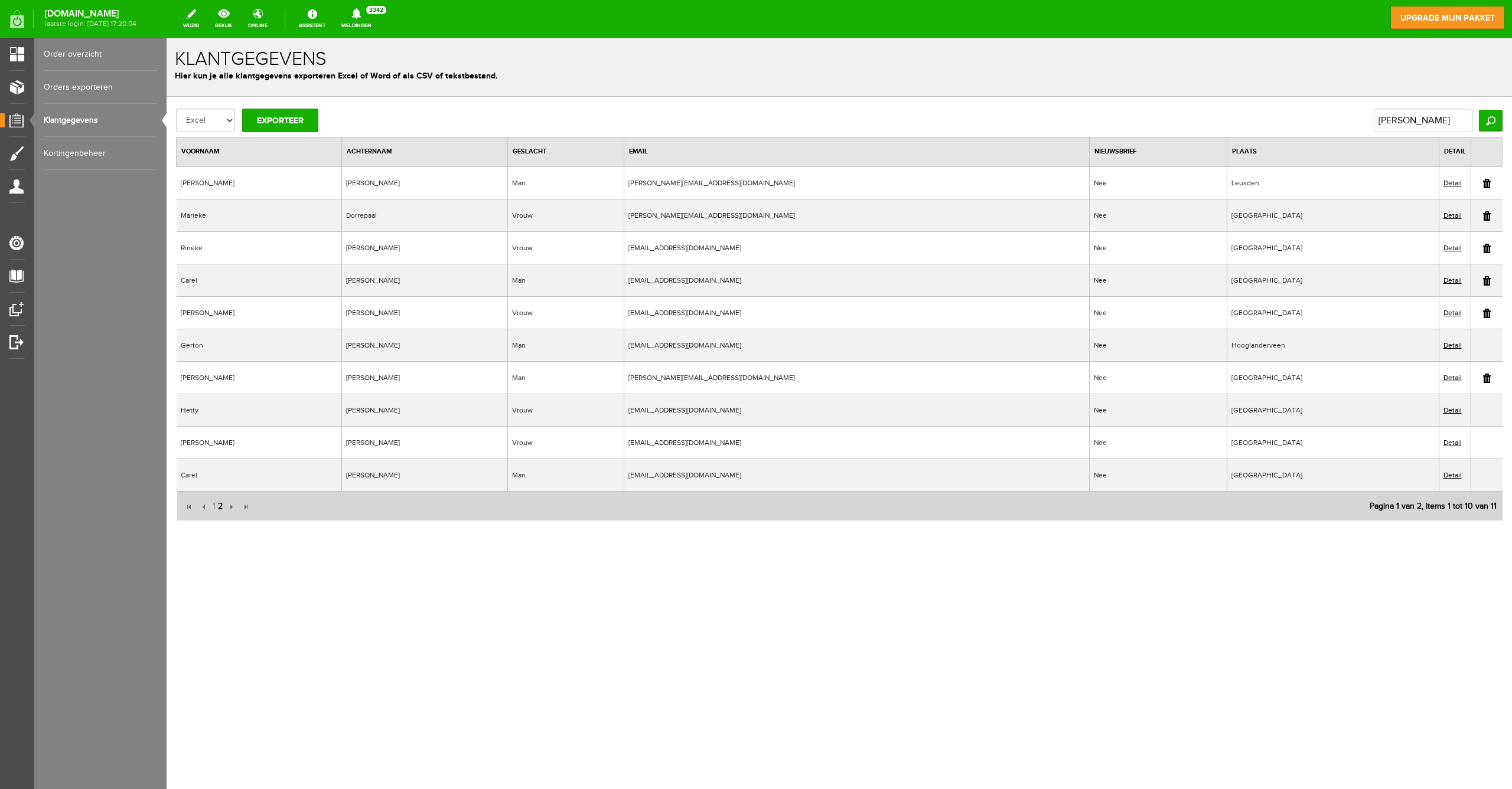
click at [219, 507] on span "2" at bounding box center [220, 507] width 7 height 23
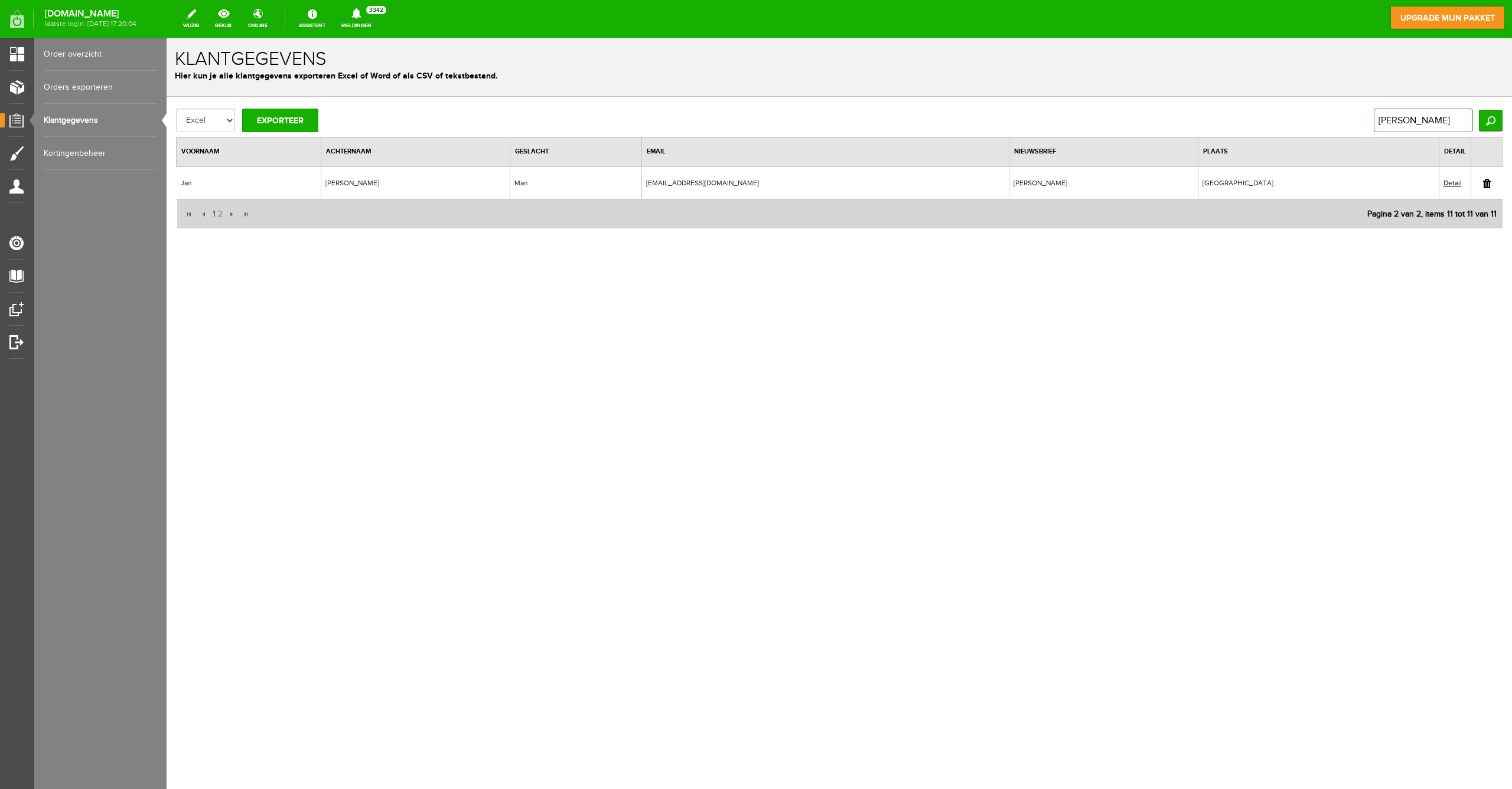
click at [1385, 120] on input "[PERSON_NAME]" at bounding box center [1423, 120] width 100 height 23
click at [1385, 120] on input "[PERSON_NAME]" at bounding box center [1423, 120] width 100 height 23
click at [1490, 120] on input "Zoeken" at bounding box center [1490, 120] width 23 height 21
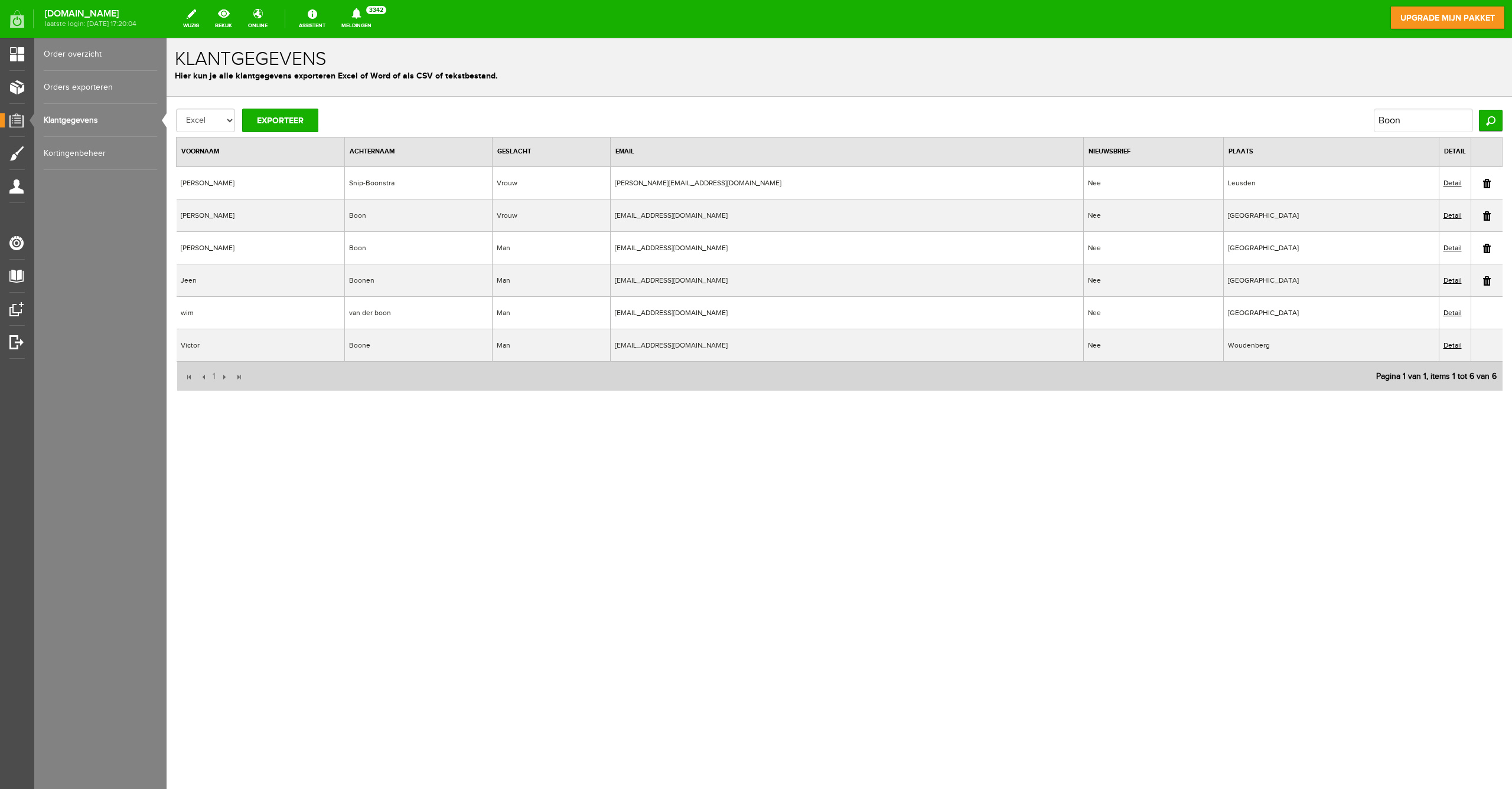
click at [1412, 120] on input "Boon" at bounding box center [1423, 120] width 100 height 23
click at [1490, 120] on input "Zoeken" at bounding box center [1490, 120] width 23 height 21
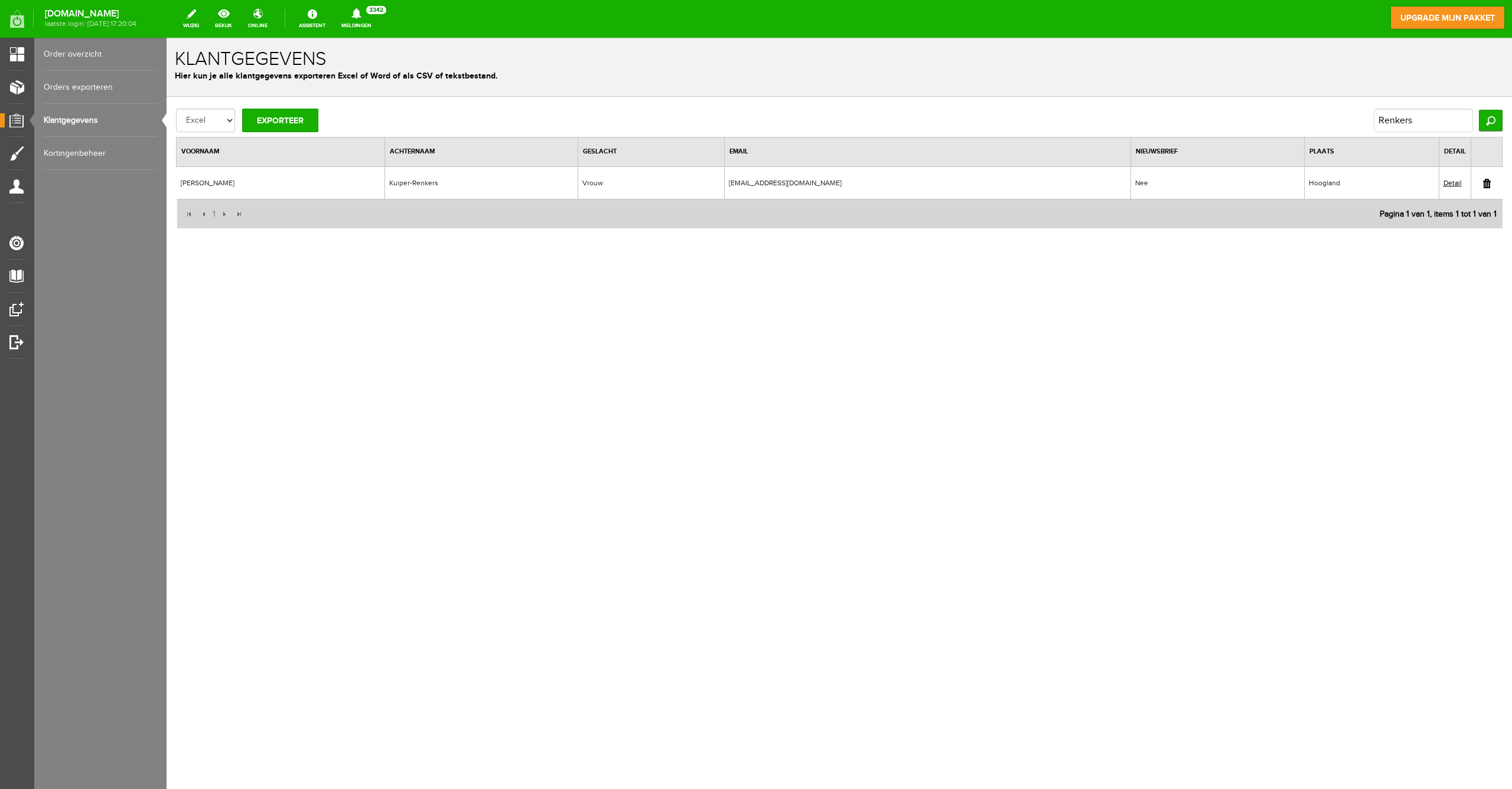
click at [1435, 118] on input "Renkers" at bounding box center [1423, 120] width 100 height 23
click at [1434, 118] on input "Renkers" at bounding box center [1423, 120] width 100 height 23
type input "[PERSON_NAME]"
click at [1490, 120] on input "Zoeken" at bounding box center [1490, 120] width 23 height 21
